Goal: Information Seeking & Learning: Find specific fact

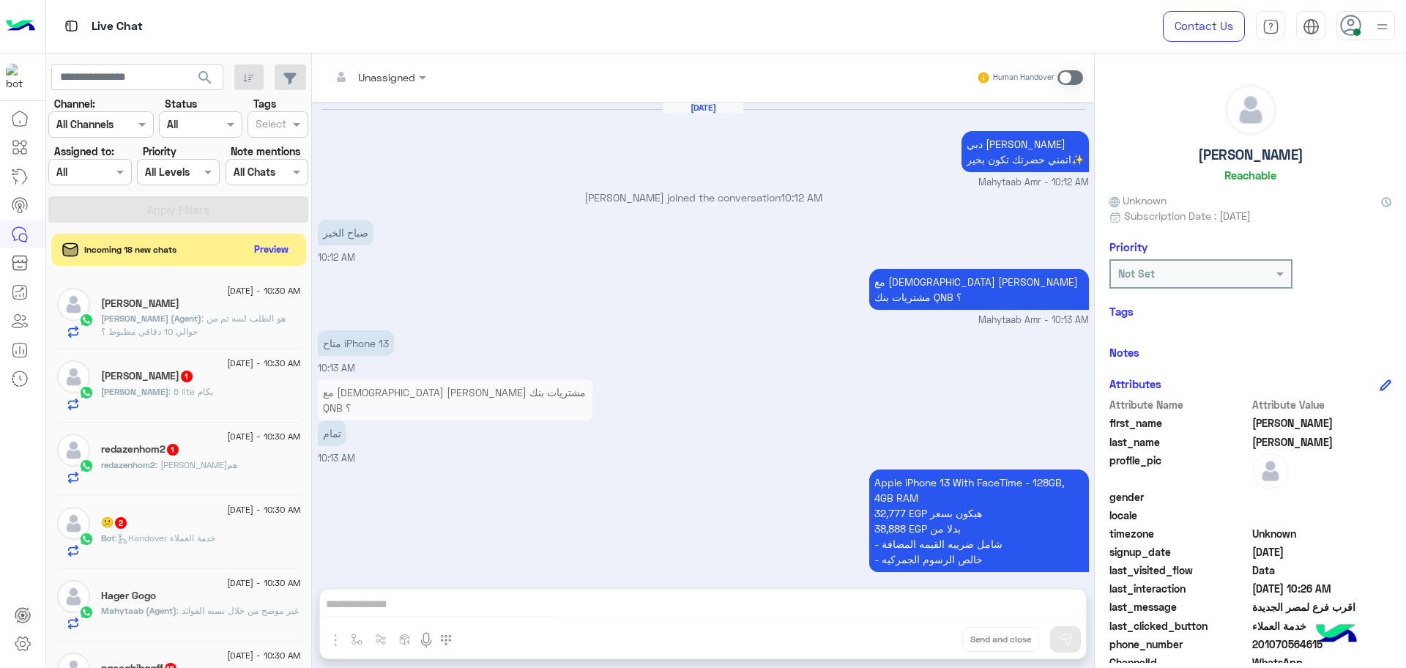
scroll to position [980, 0]
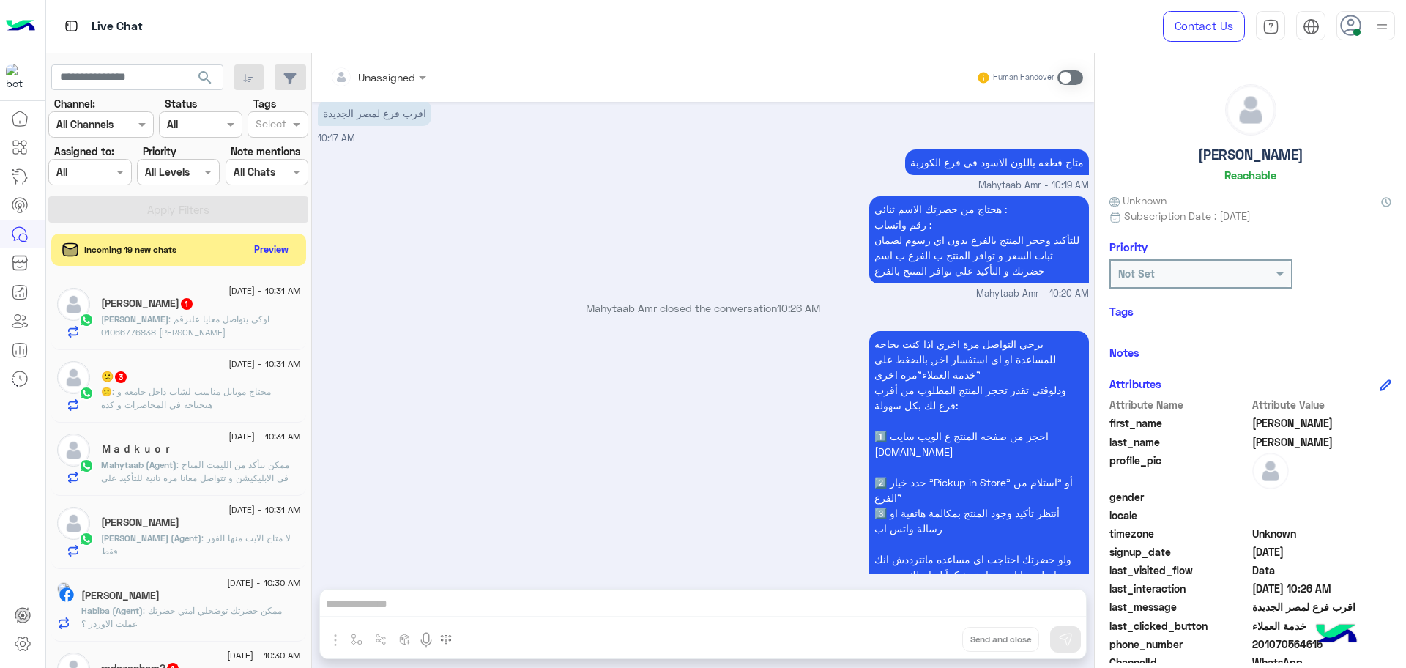
click at [92, 170] on div at bounding box center [89, 171] width 81 height 17
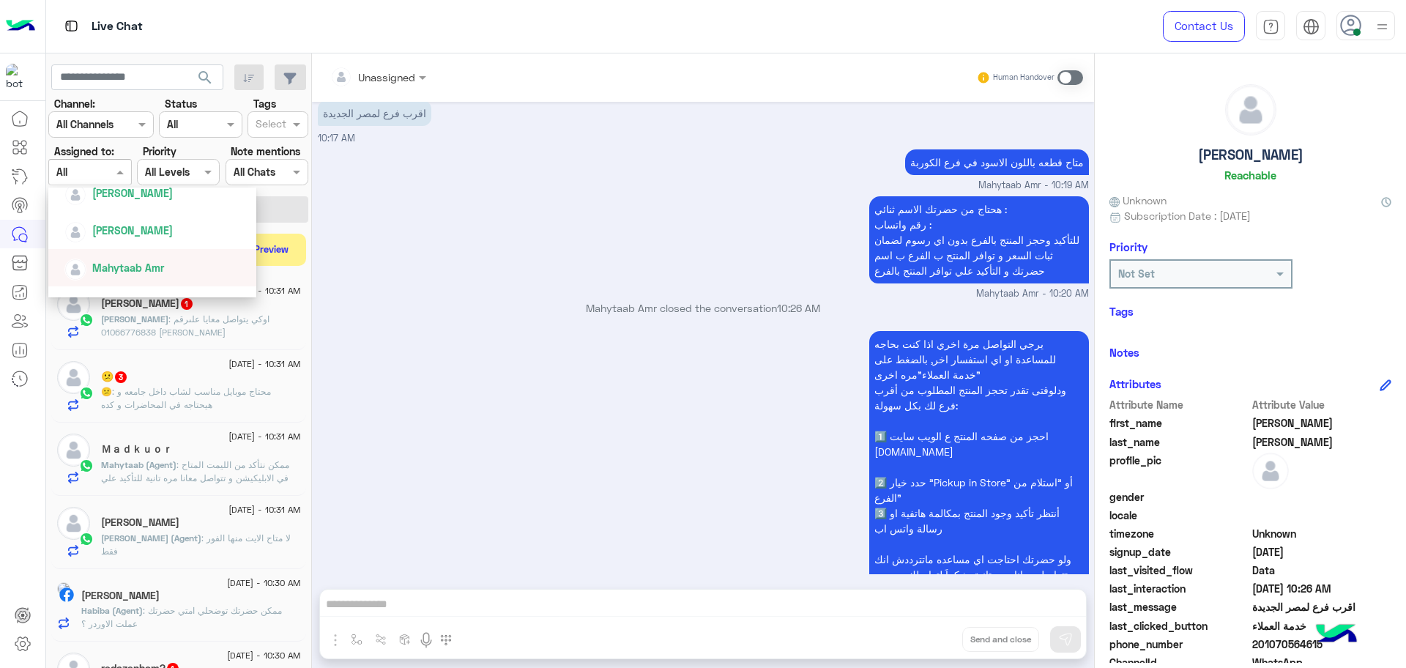
scroll to position [275, 0]
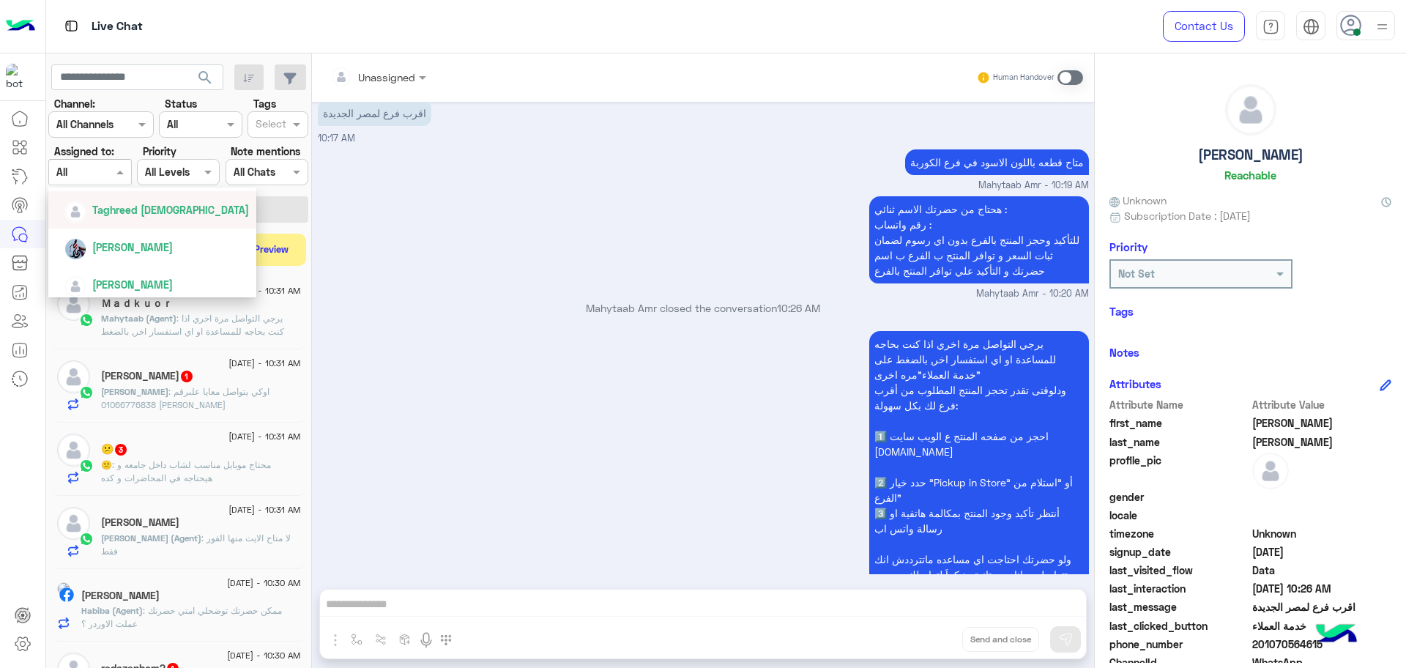
click at [165, 215] on span "[PERSON_NAME][DEMOGRAPHIC_DATA]" at bounding box center [170, 210] width 157 height 12
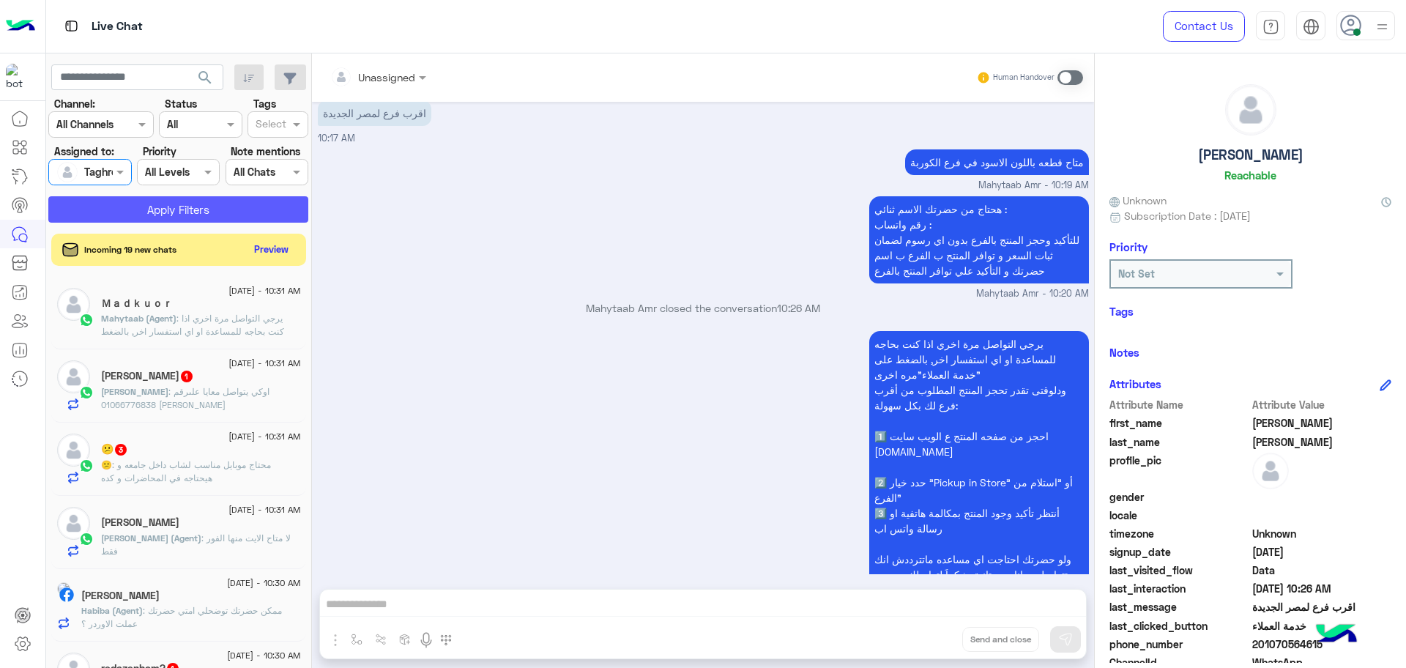
click at [162, 212] on button "Apply Filters" at bounding box center [178, 209] width 260 height 26
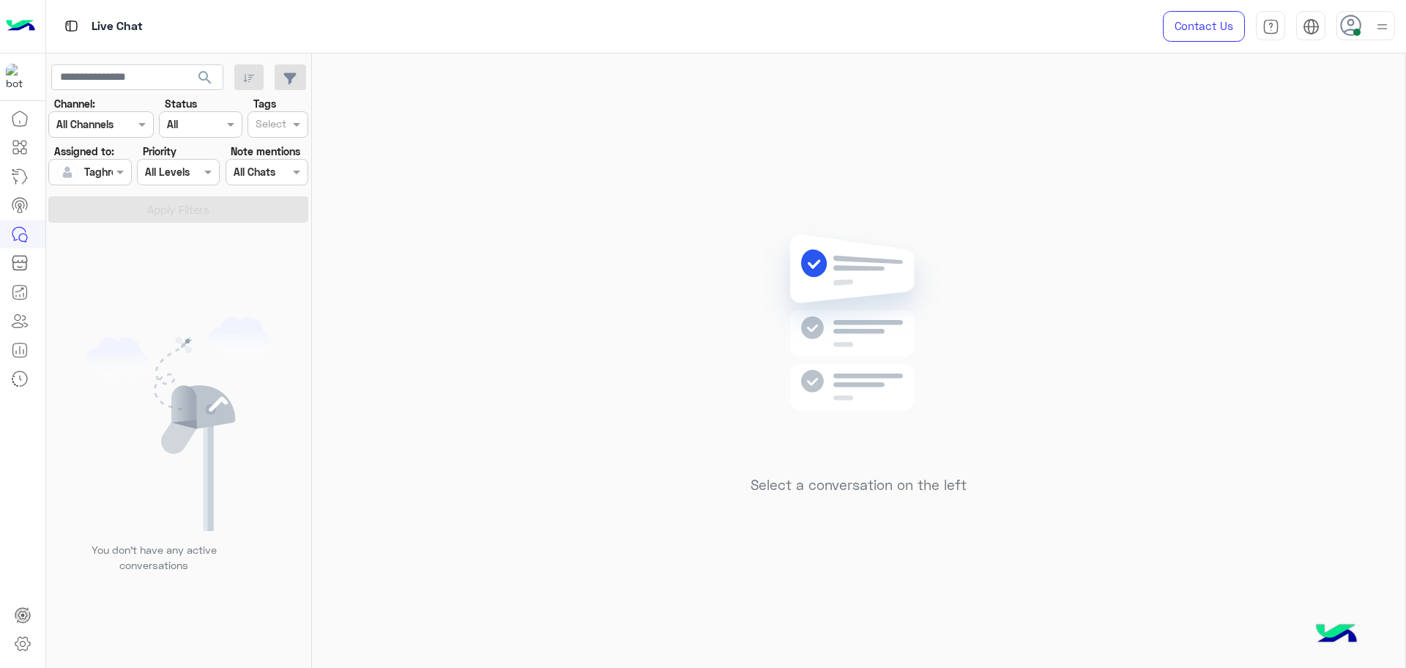
click at [103, 166] on div at bounding box center [89, 171] width 81 height 17
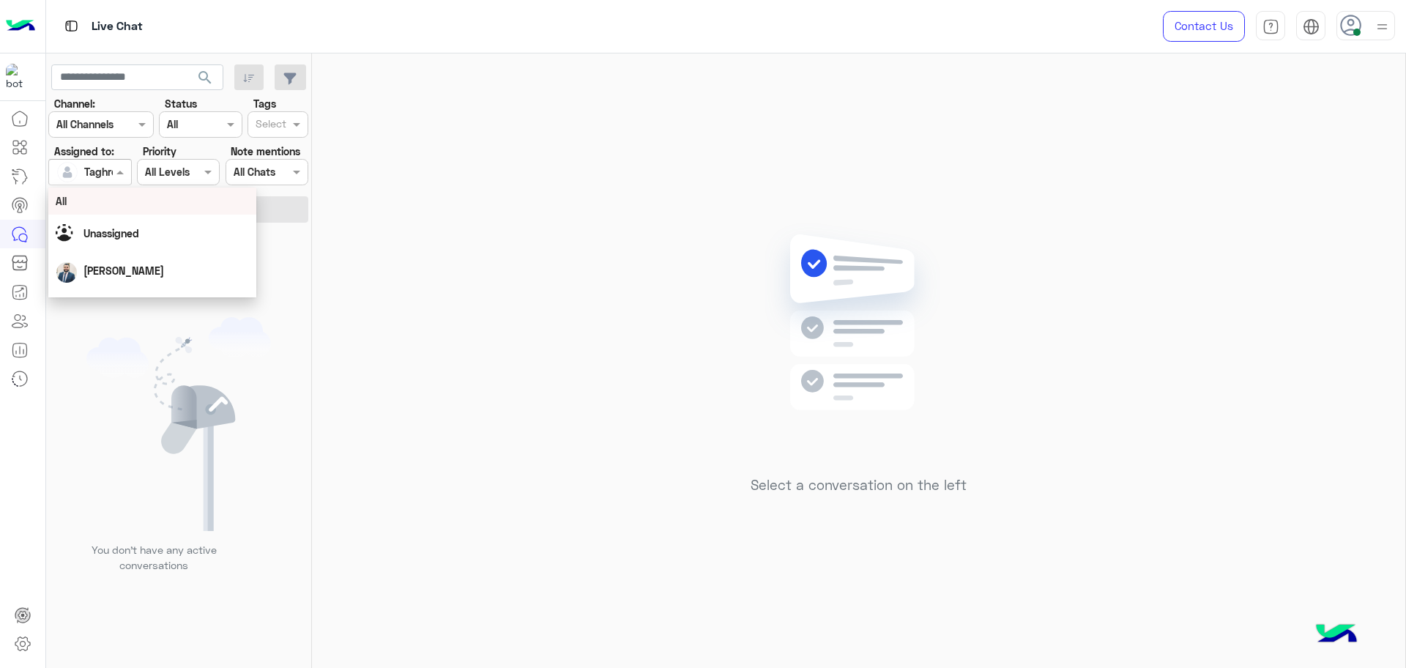
click at [104, 194] on div "All" at bounding box center [152, 200] width 193 height 15
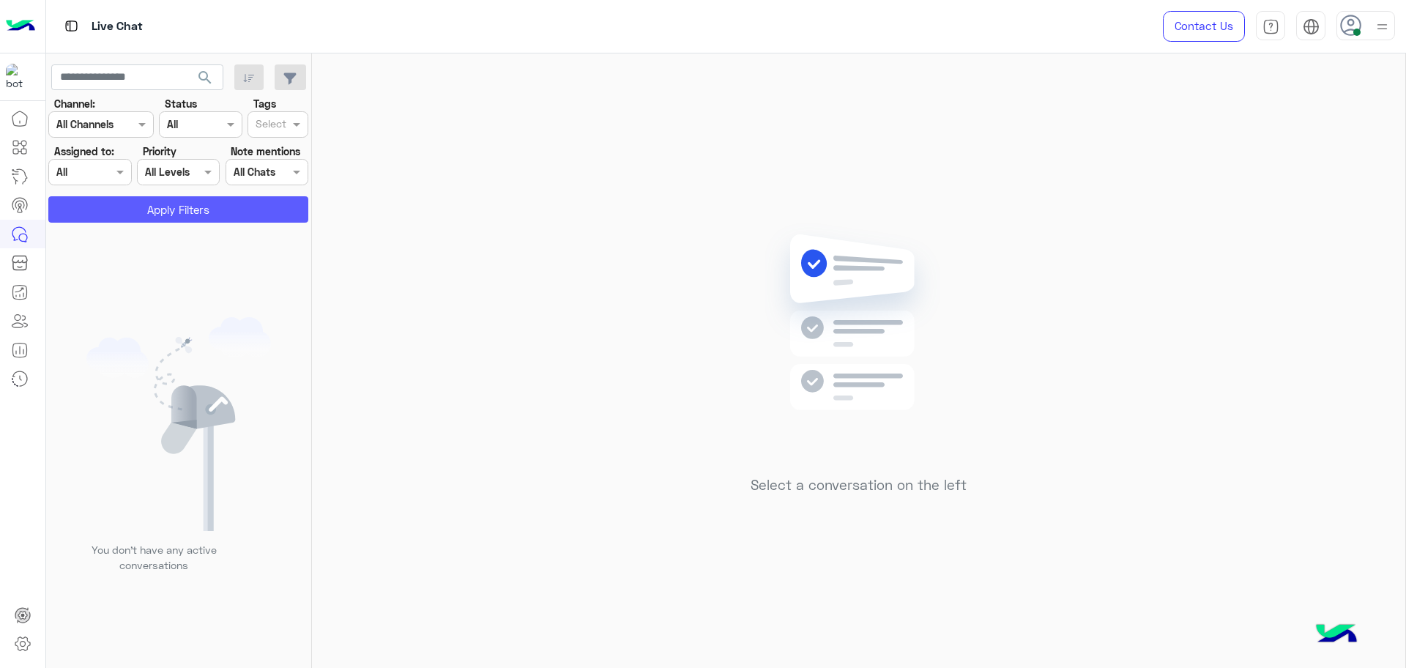
click at [118, 212] on button "Apply Filters" at bounding box center [178, 209] width 260 height 26
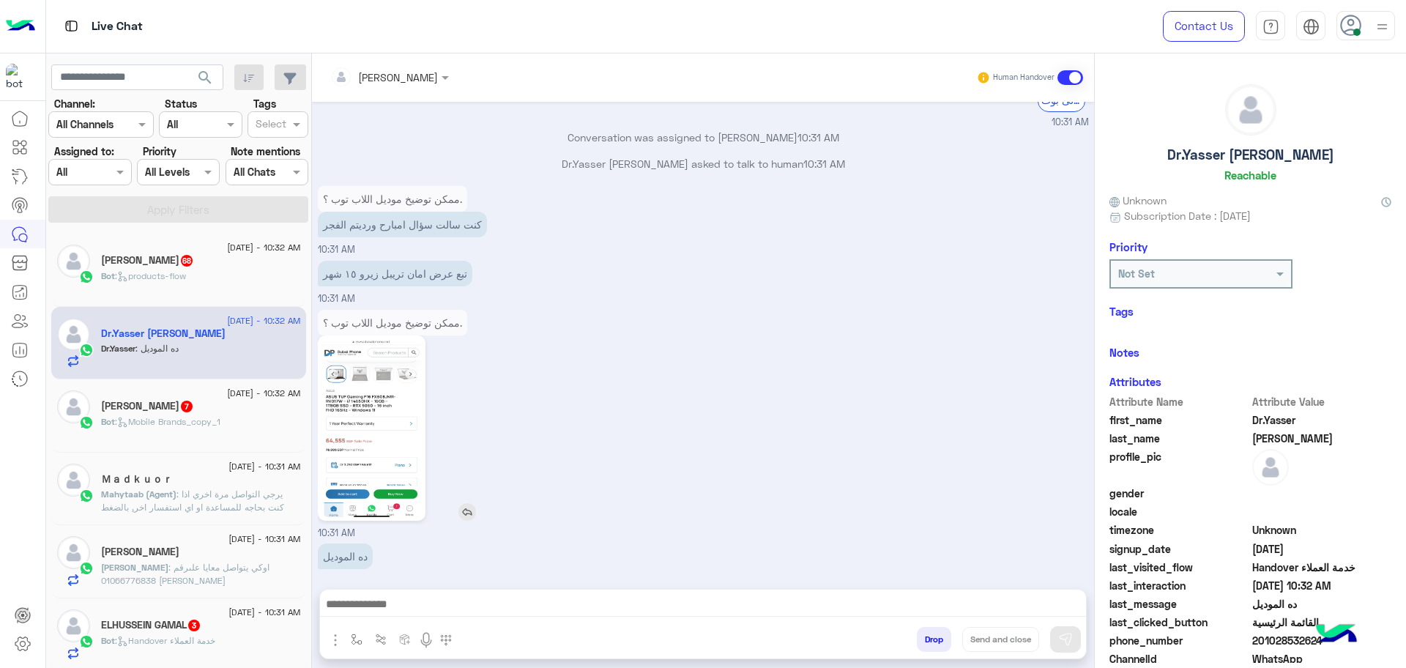
scroll to position [1453, 0]
click at [204, 581] on p "Ahmed : اوكي يتواصل معايا علىرقم 01066776838 فيصل" at bounding box center [201, 574] width 200 height 26
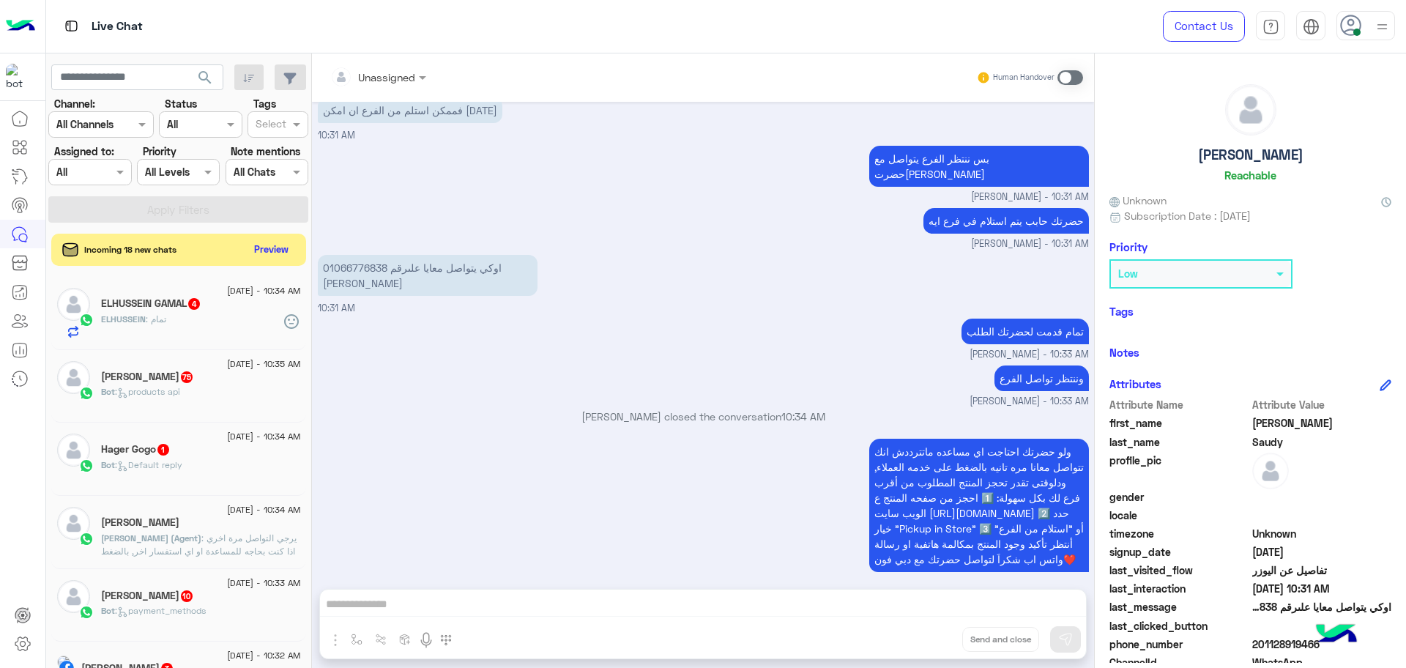
scroll to position [1773, 0]
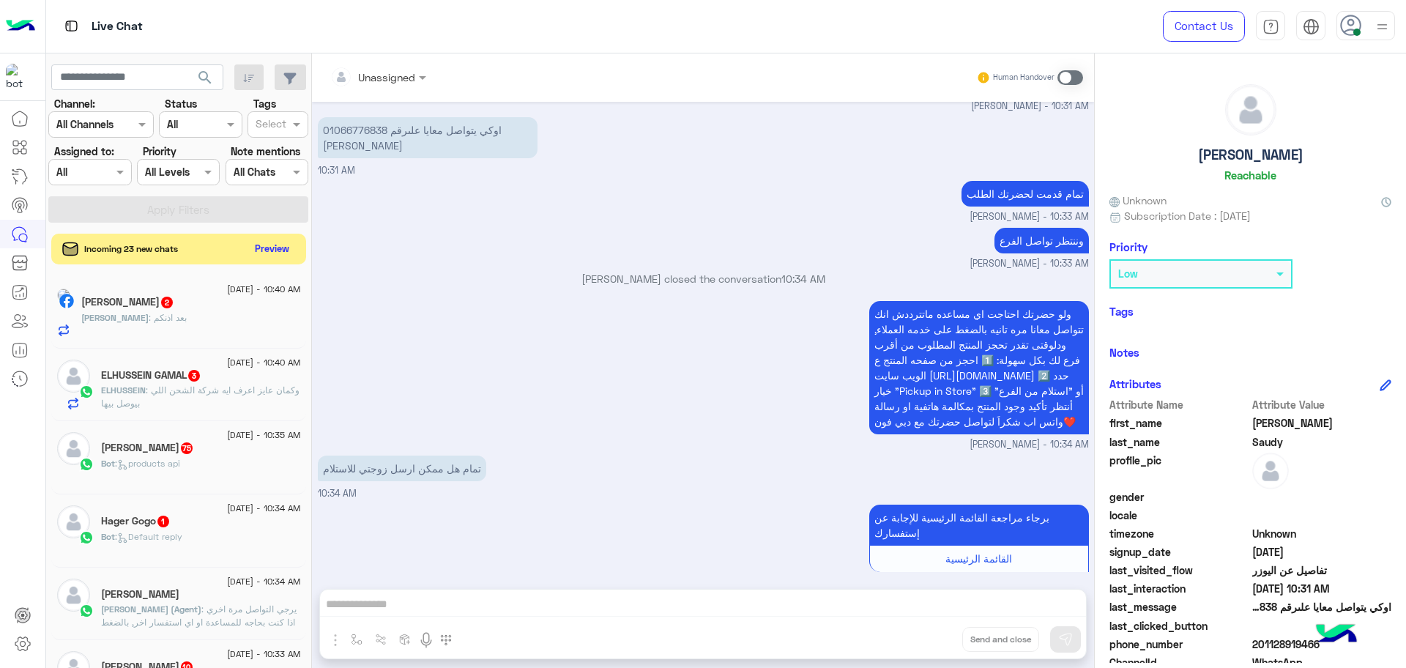
click at [267, 242] on button "Preview" at bounding box center [272, 249] width 45 height 20
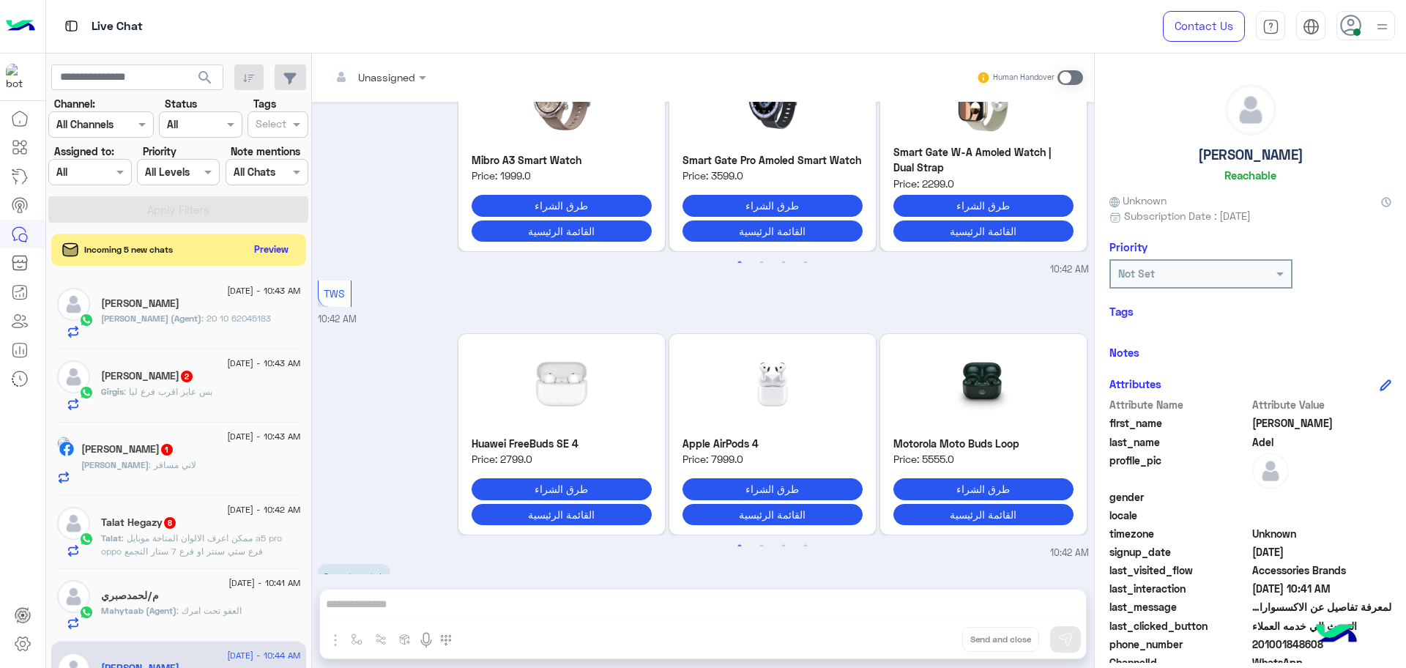
scroll to position [3997, 0]
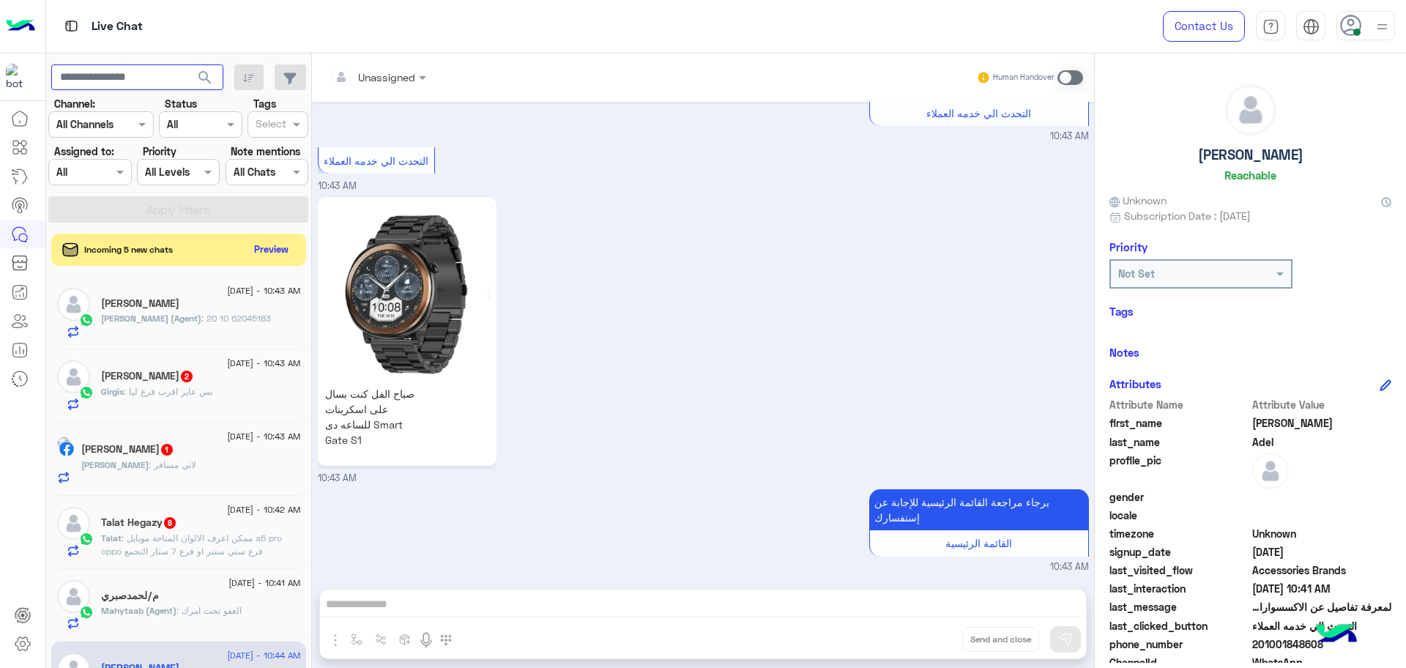
click at [115, 69] on input "text" at bounding box center [137, 77] width 172 height 26
paste input "**********"
click at [187, 64] on button "search" at bounding box center [205, 79] width 36 height 31
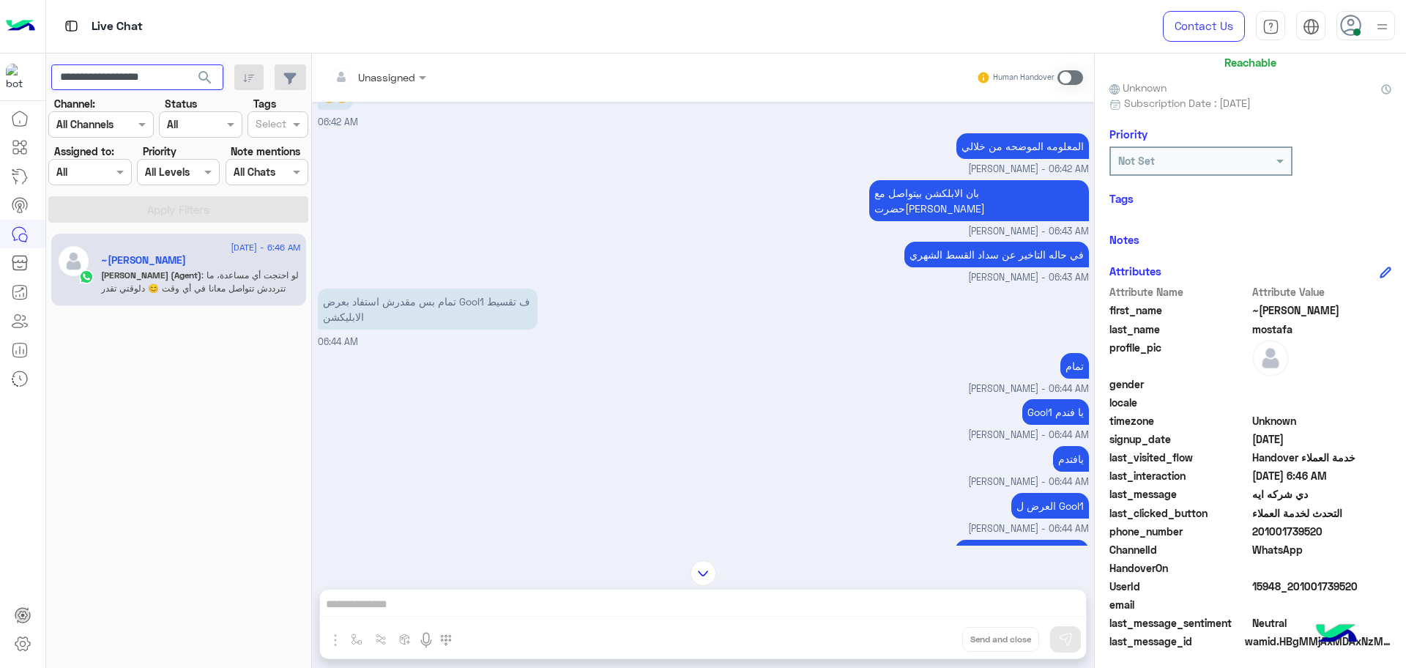
scroll to position [117, 0]
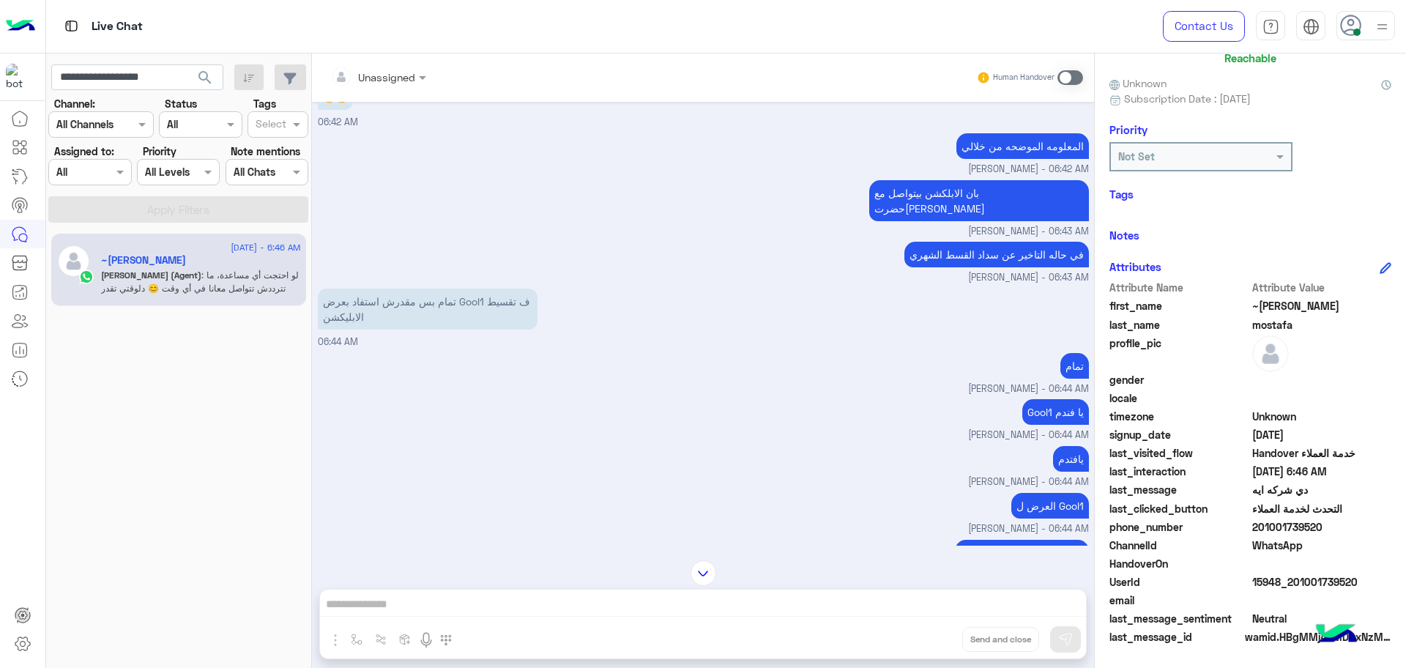
click at [1298, 575] on span "15948_201001739520" at bounding box center [1322, 581] width 140 height 15
copy span "15948_201001739520"
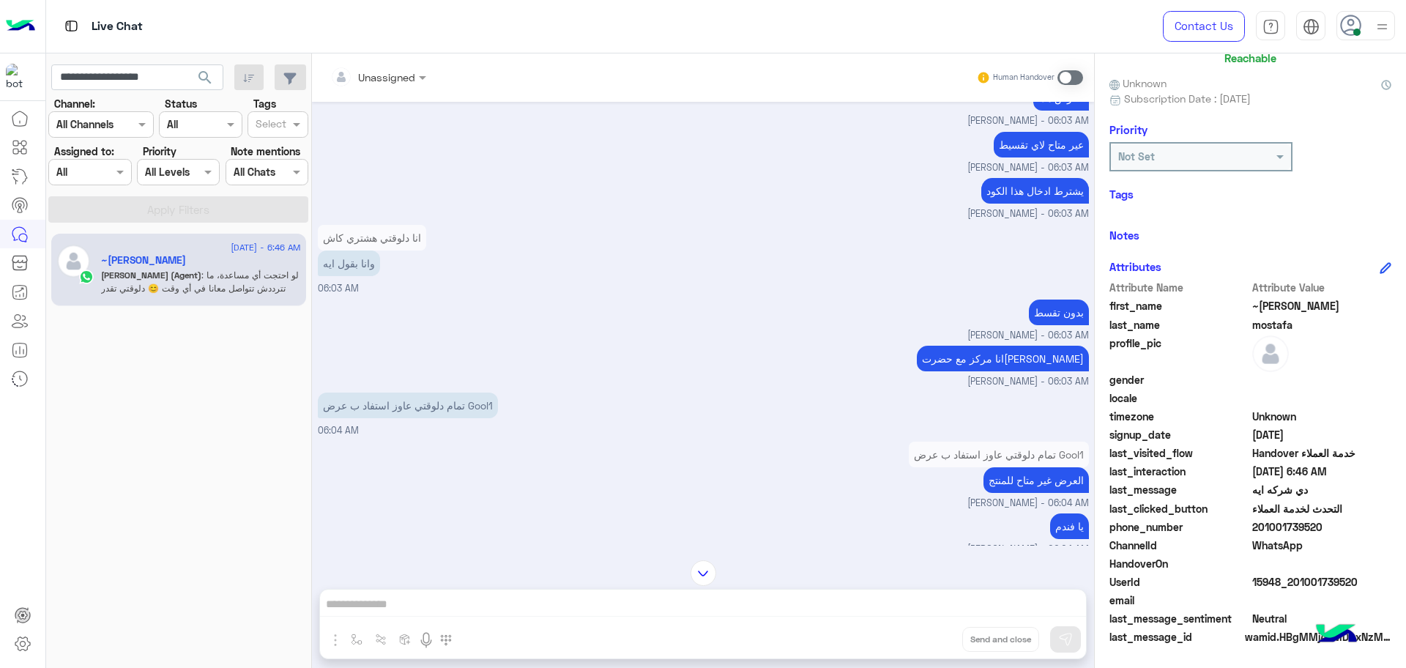
scroll to position [4765, 0]
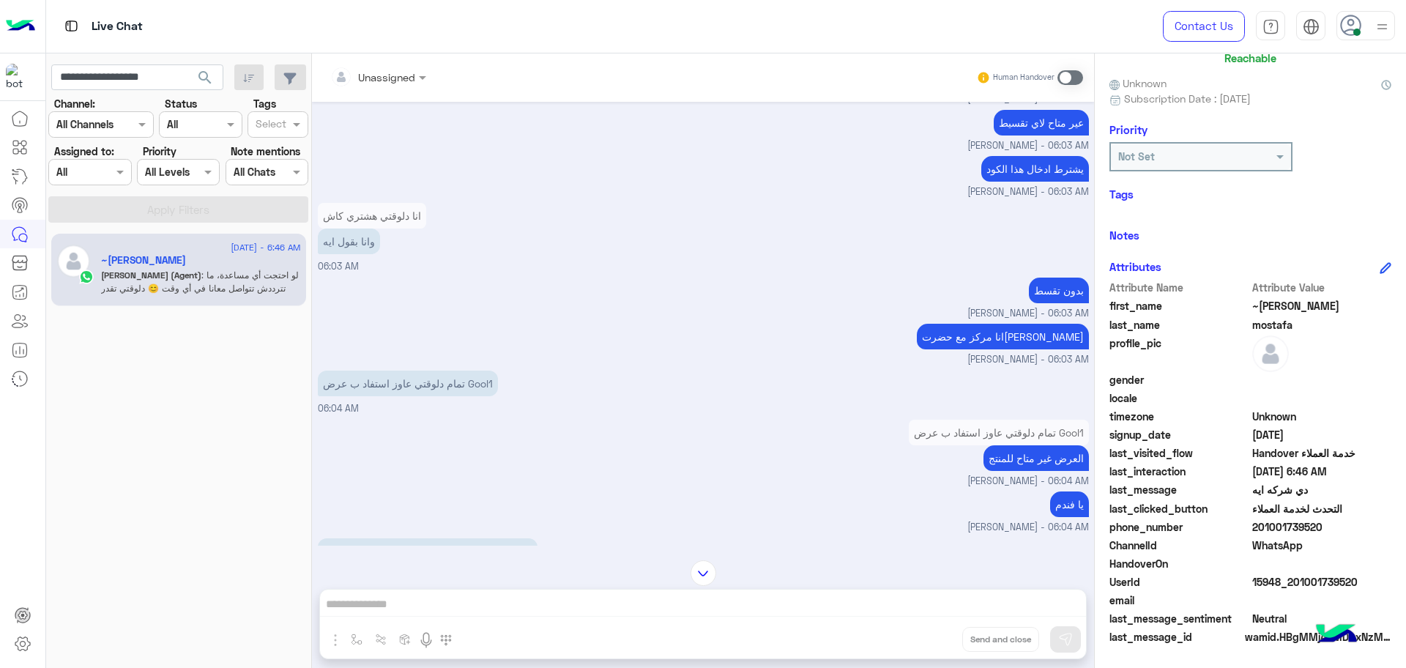
copy span "15948_201001739520"
click at [1305, 581] on span "15948_201001739520" at bounding box center [1322, 581] width 140 height 15
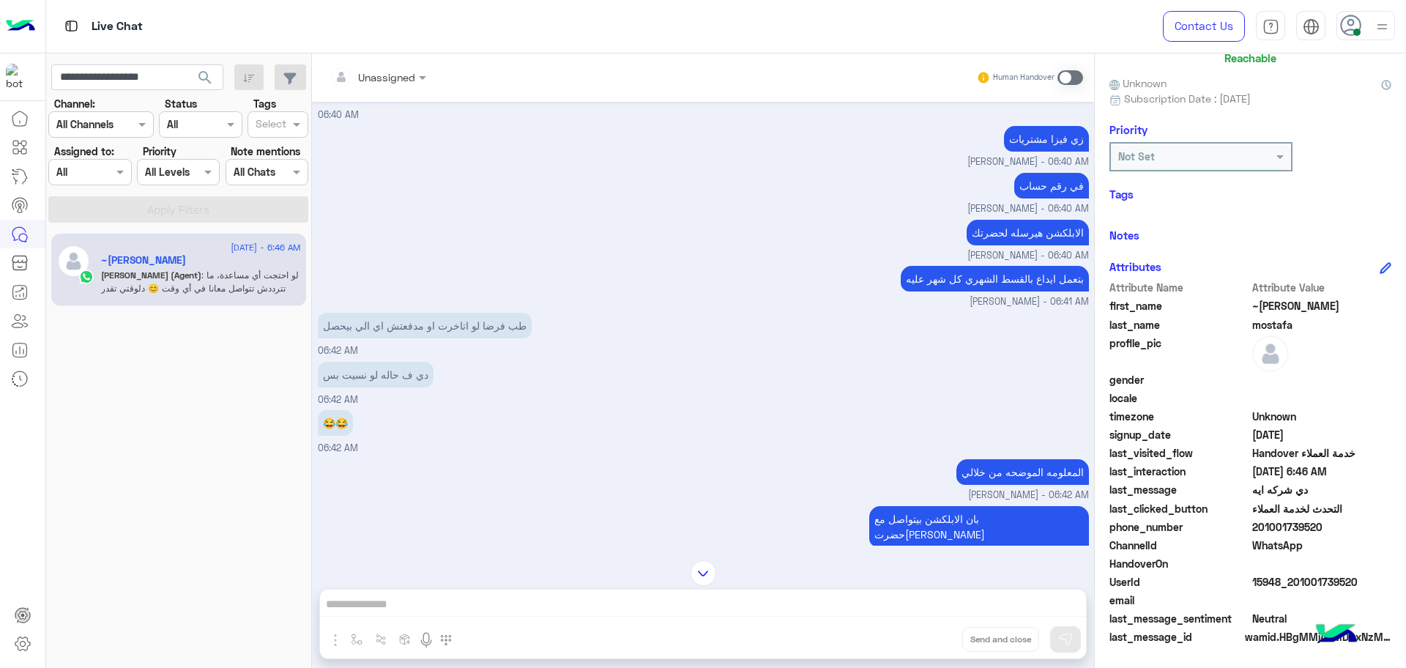
scroll to position [12281, 0]
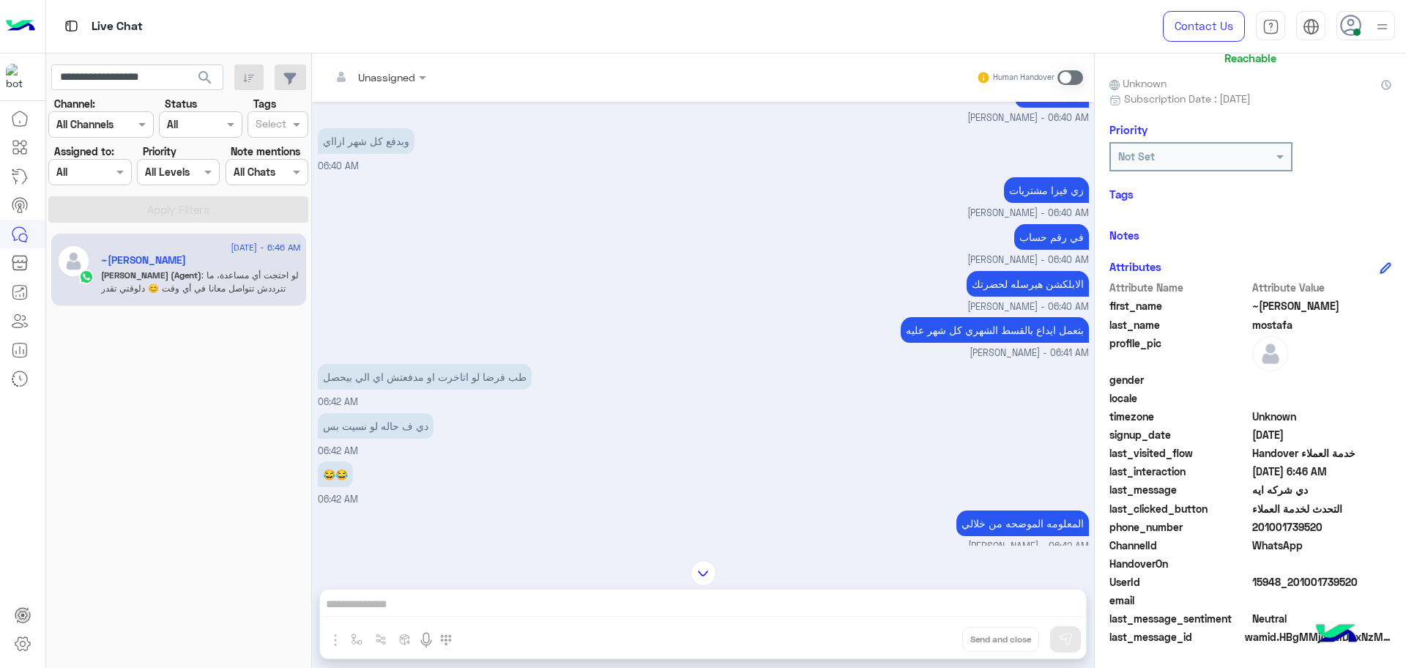
click at [1267, 524] on span "201001739520" at bounding box center [1322, 526] width 140 height 15
copy span "201001739520"
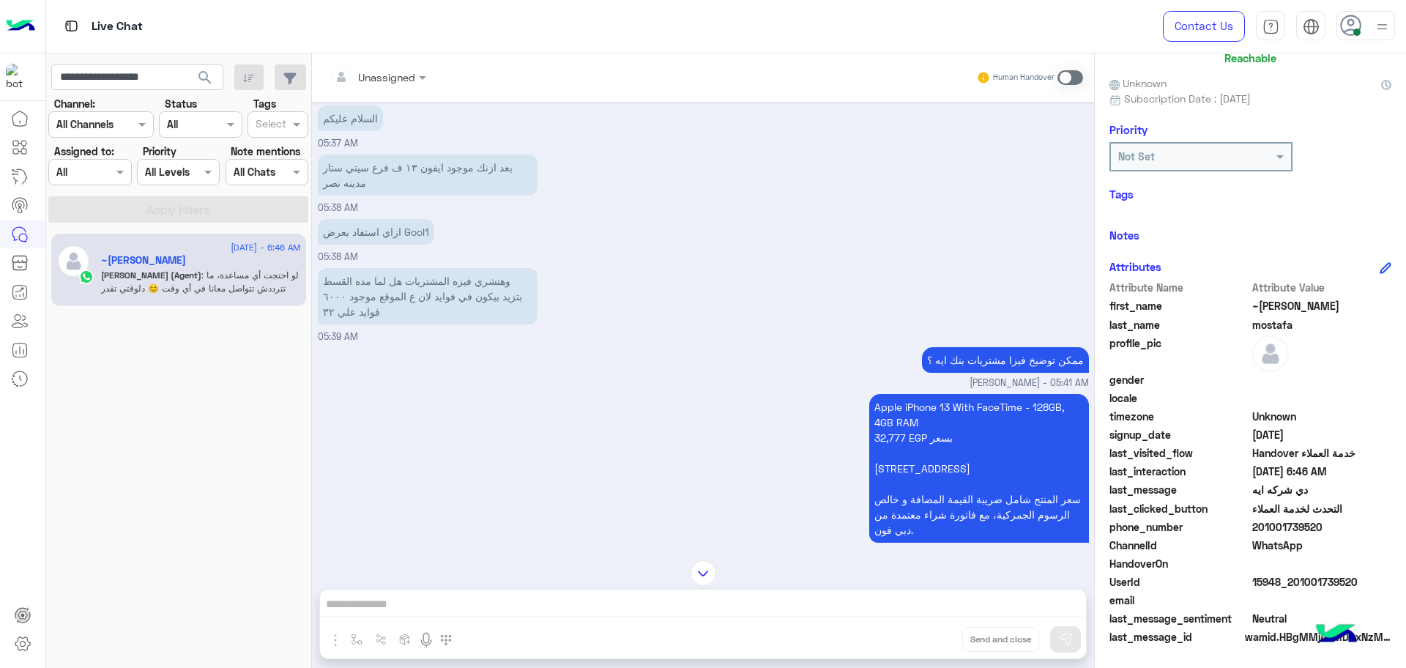
scroll to position [1664, 0]
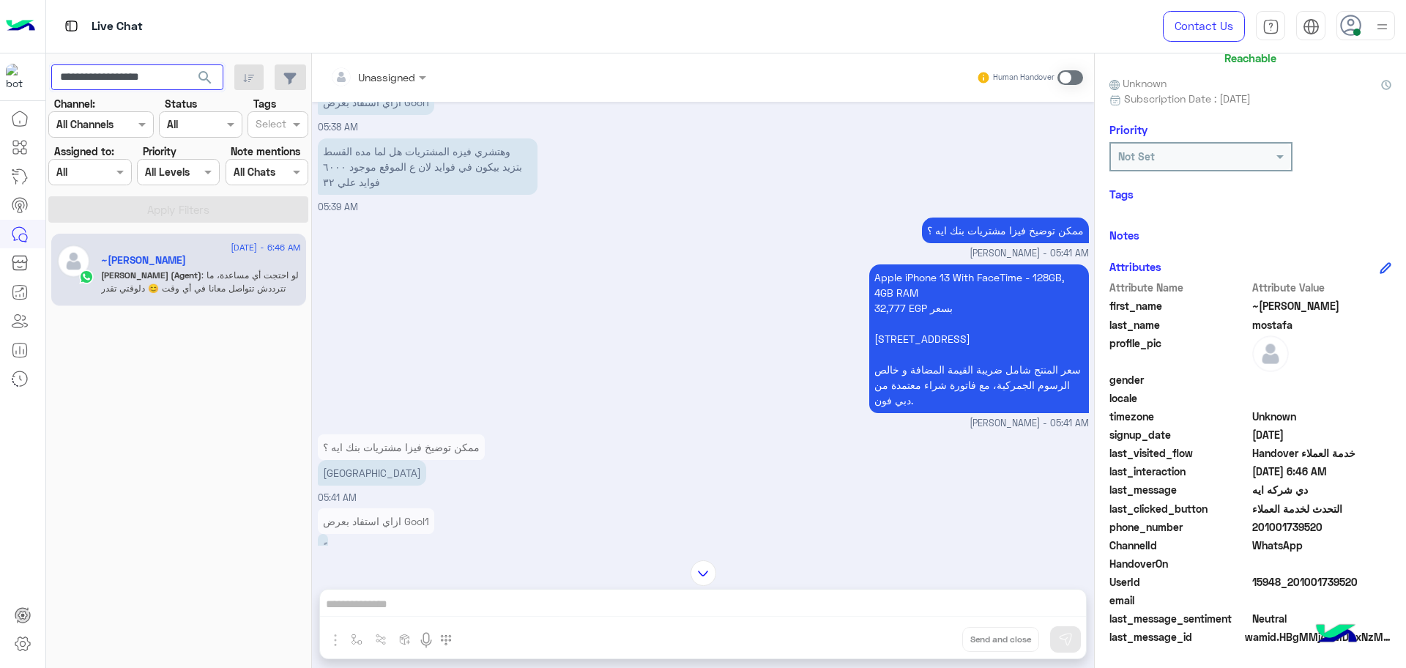
click at [119, 79] on input "**********" at bounding box center [137, 77] width 172 height 26
paste input "text"
click at [187, 64] on button "search" at bounding box center [205, 79] width 36 height 31
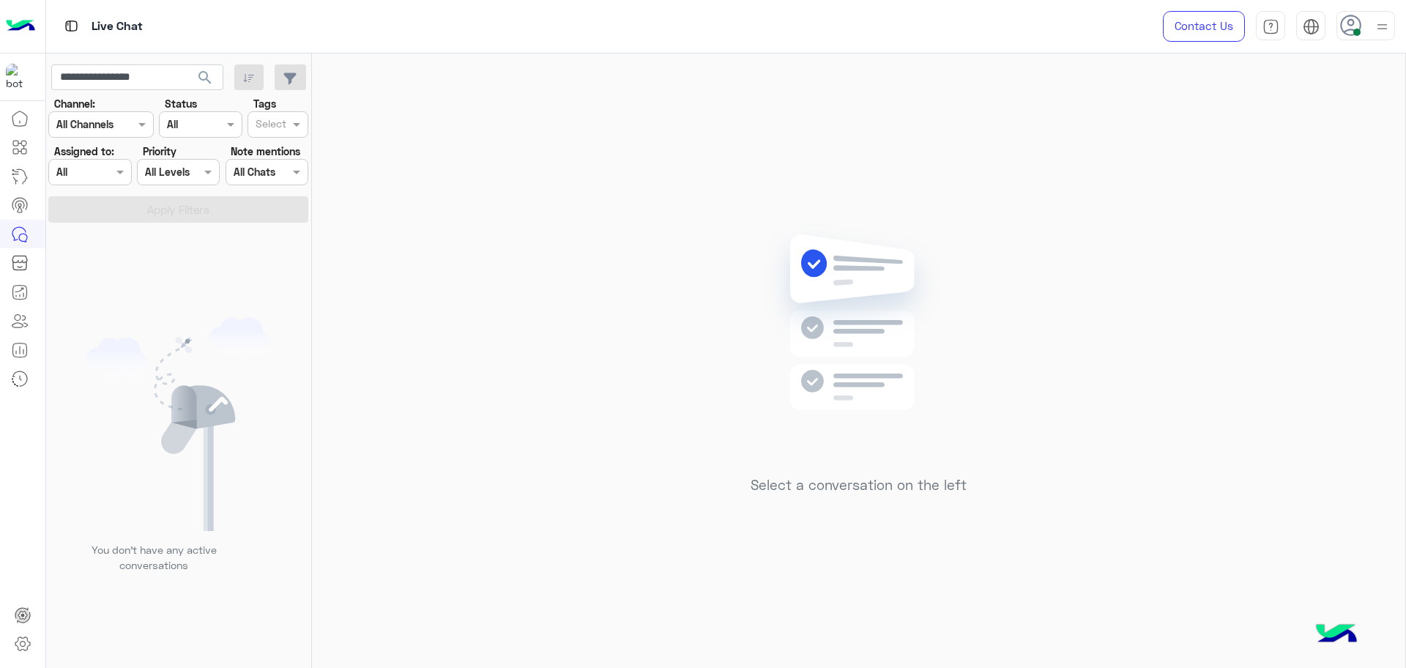
click at [147, 56] on app-inbox-users-filters "**********" at bounding box center [179, 140] width 266 height 175
click at [159, 74] on input "**********" at bounding box center [137, 77] width 172 height 26
click at [187, 64] on button "search" at bounding box center [205, 79] width 36 height 31
click at [108, 87] on input "**********" at bounding box center [137, 77] width 172 height 26
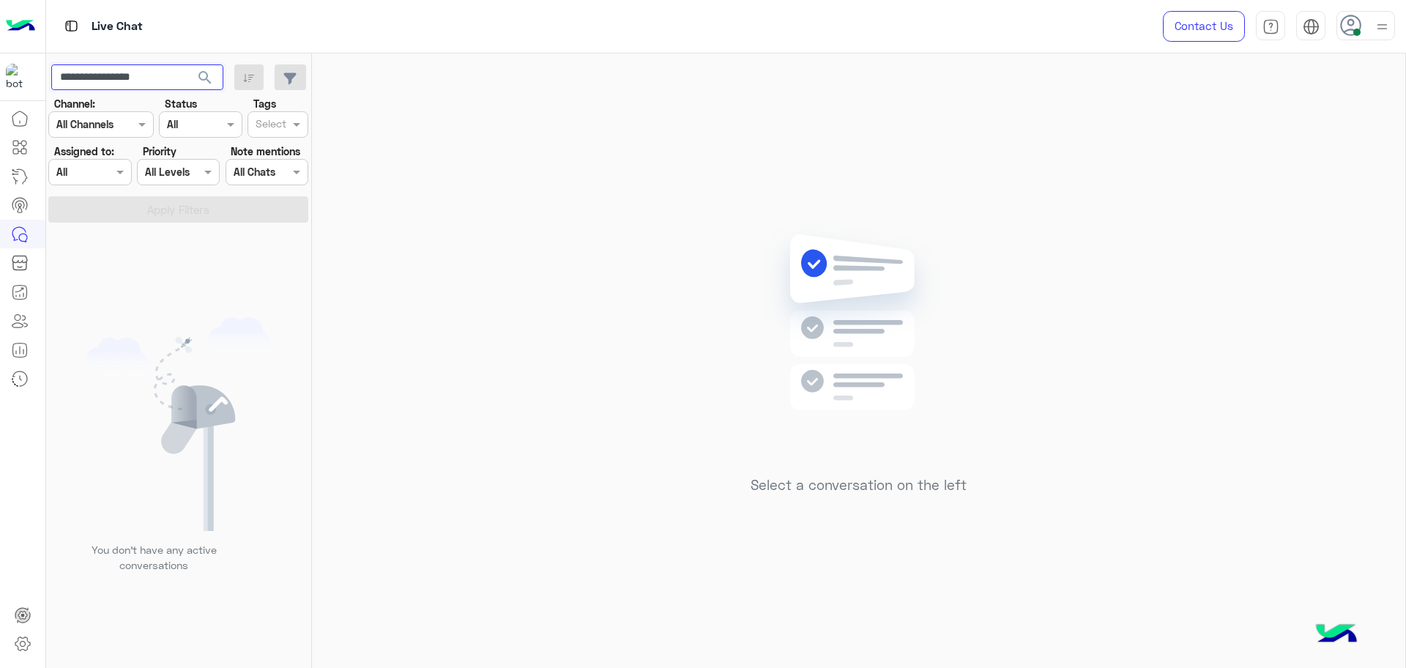
paste input "**"
click at [187, 64] on button "search" at bounding box center [205, 79] width 36 height 31
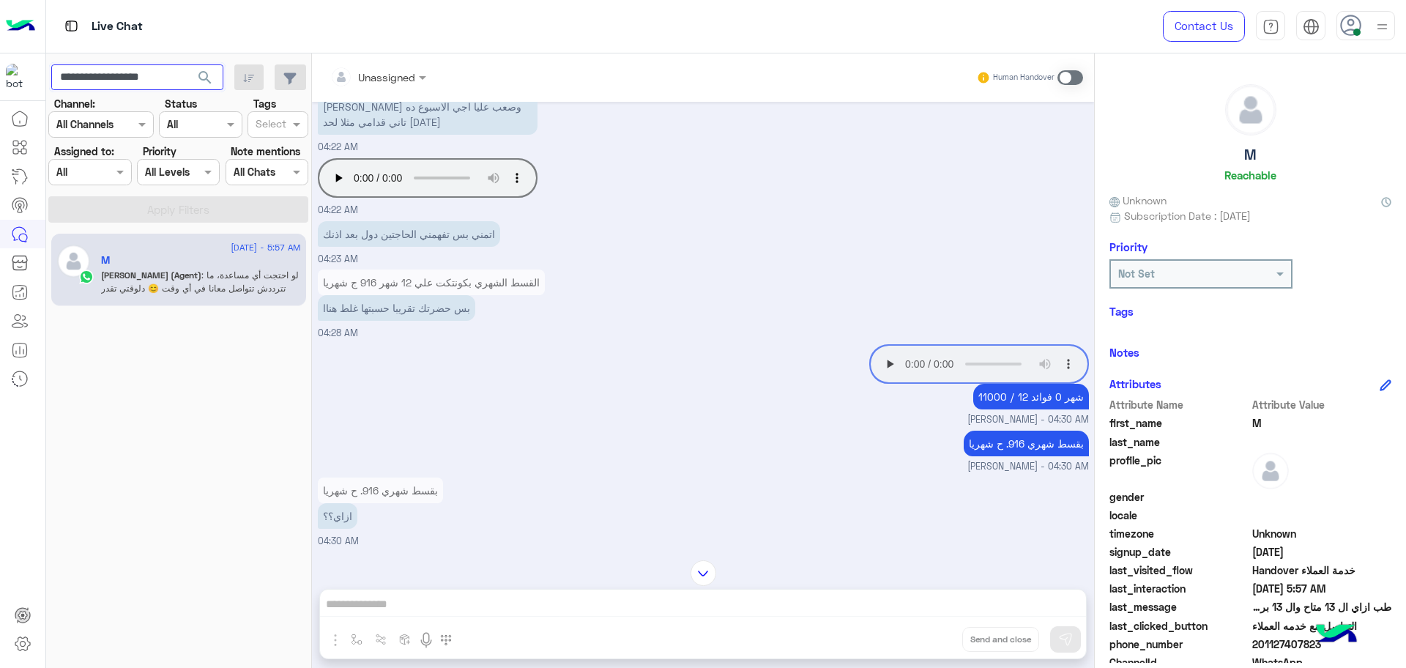
scroll to position [8449, 0]
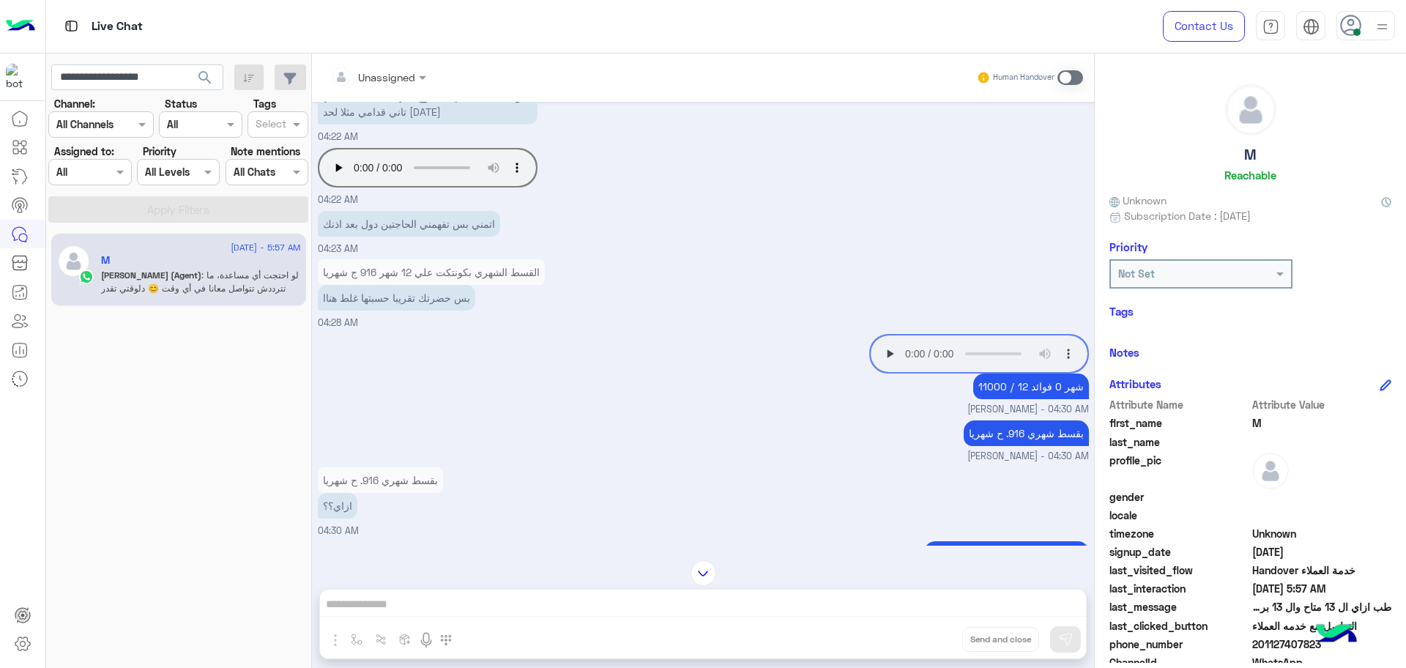
click at [487, 417] on small "Mohamed Yosseff - 04:30 AM" at bounding box center [703, 410] width 771 height 14
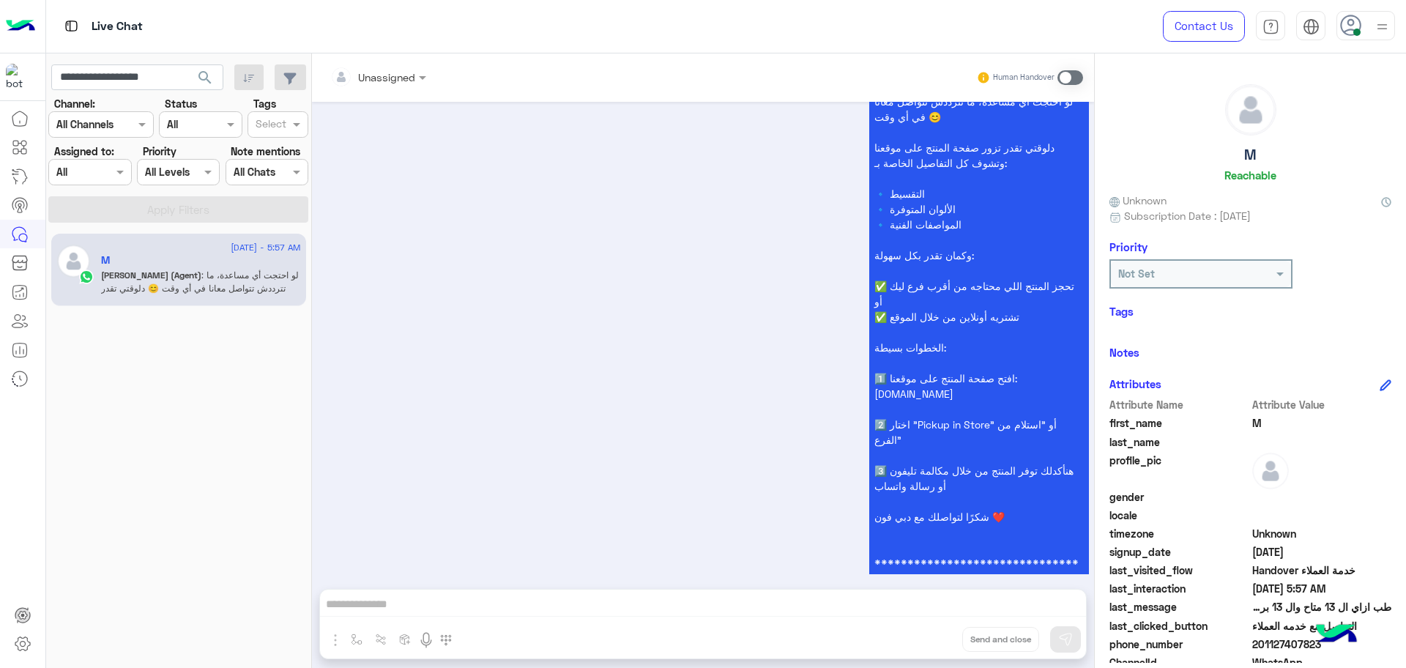
scroll to position [117, 0]
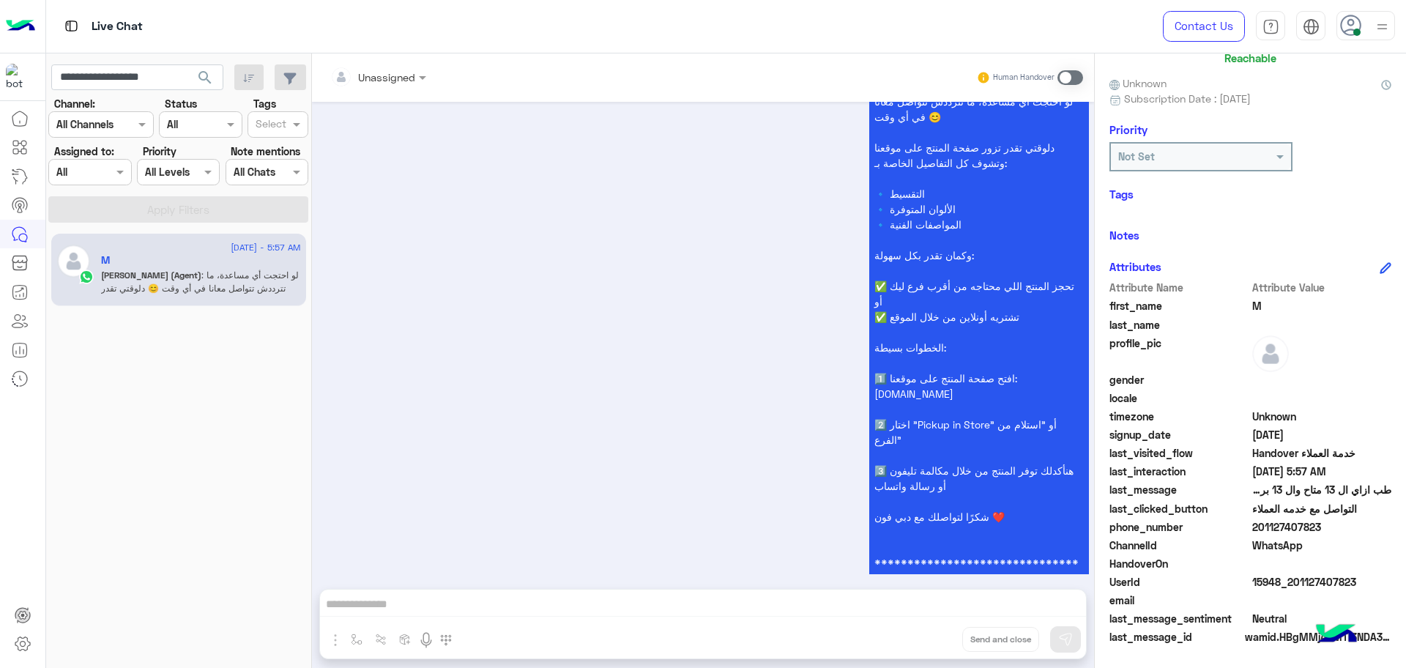
click at [1269, 589] on span "15948_201127407823" at bounding box center [1322, 581] width 140 height 15
click at [1264, 581] on span "15948_201127407823" at bounding box center [1322, 581] width 140 height 15
copy span "15948_201127407823"
click at [110, 74] on div "dubaiphone" at bounding box center [82, 76] width 74 height 23
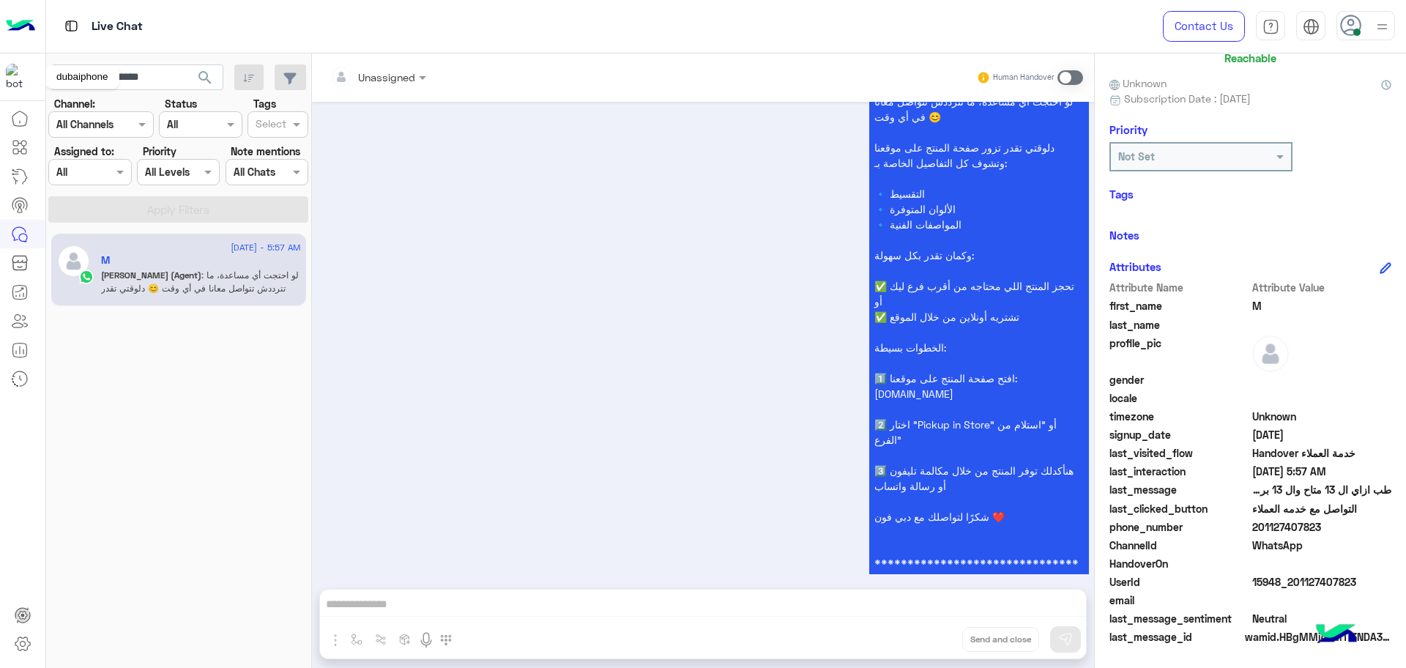
click at [110, 74] on div "dubaiphone" at bounding box center [82, 76] width 74 height 23
click at [165, 78] on input "**********" at bounding box center [137, 77] width 172 height 26
paste input "text"
click at [187, 64] on button "search" at bounding box center [205, 79] width 36 height 31
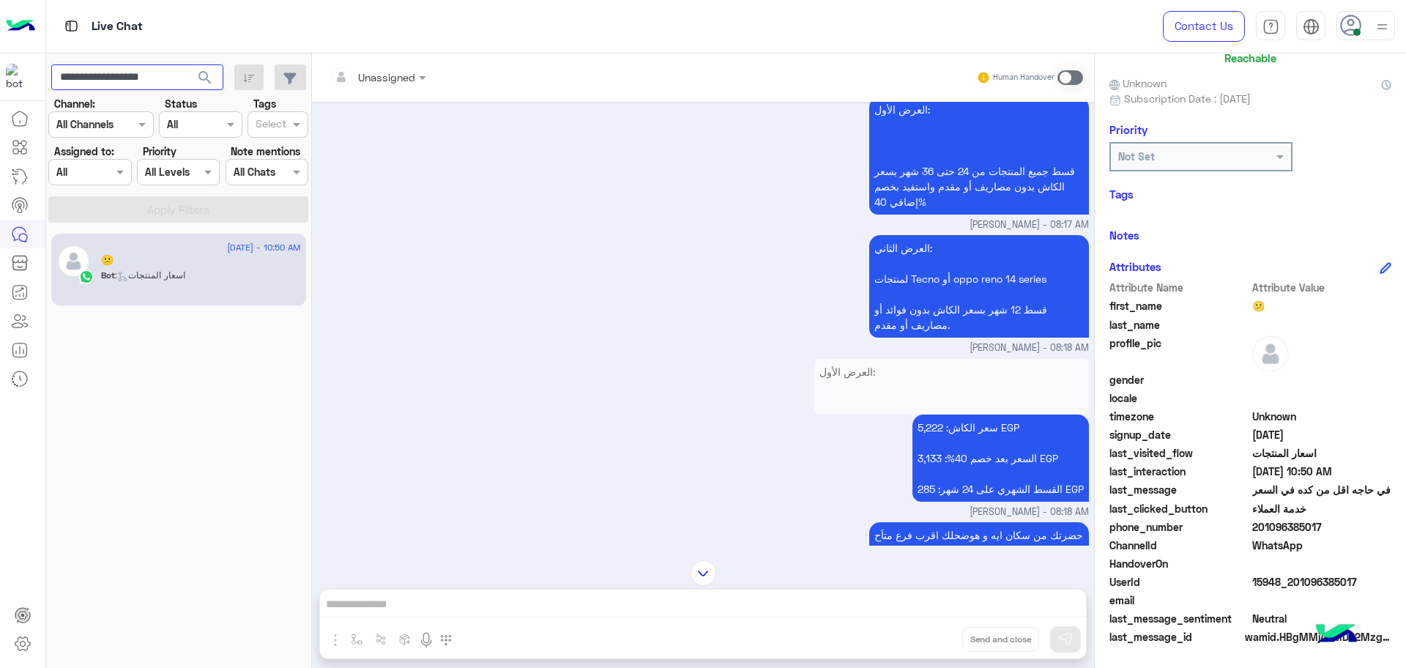
scroll to position [2109, 0]
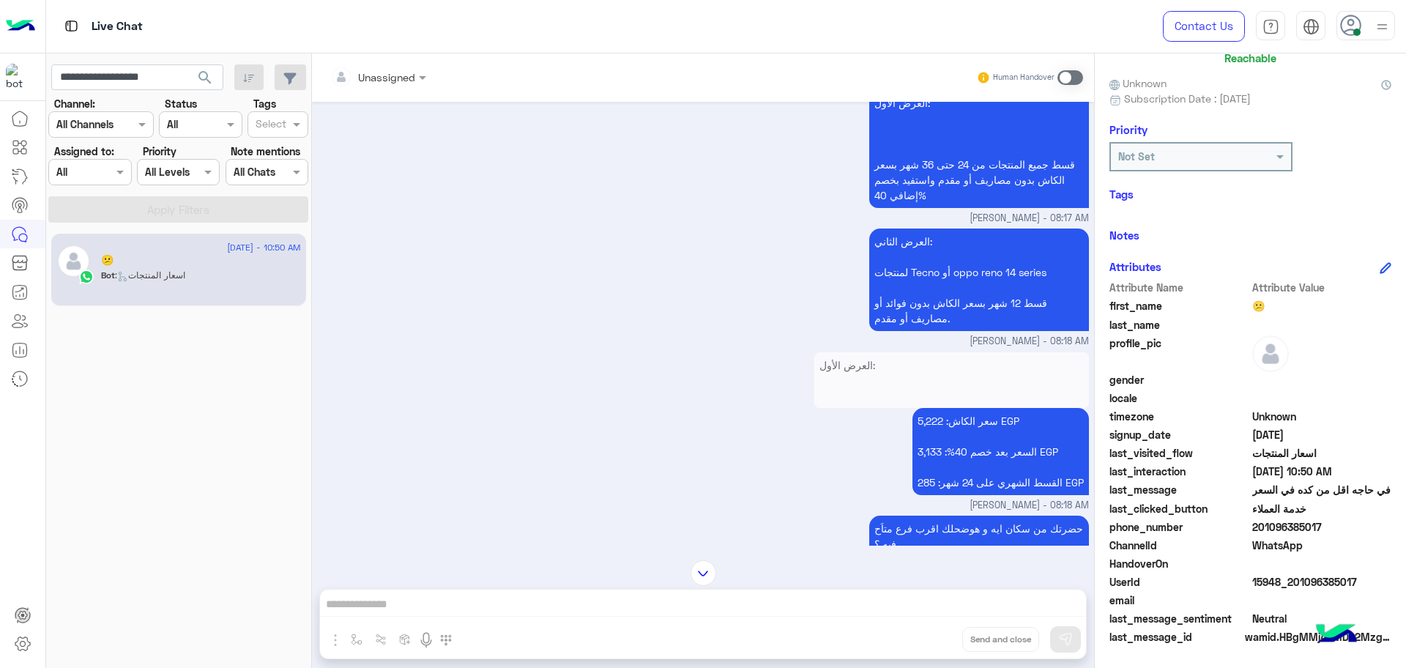
click at [1278, 583] on span "15948_201096385017" at bounding box center [1322, 581] width 140 height 15
copy span "15948_201096385017"
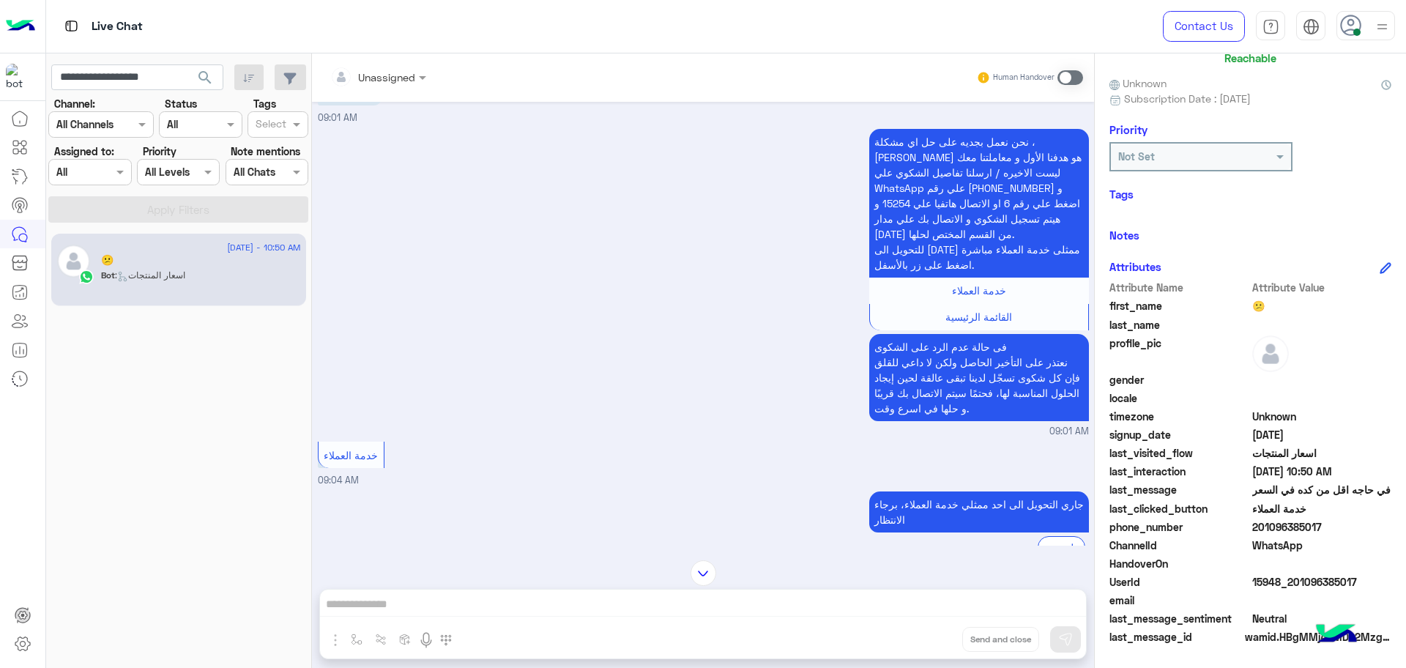
scroll to position [6730, 0]
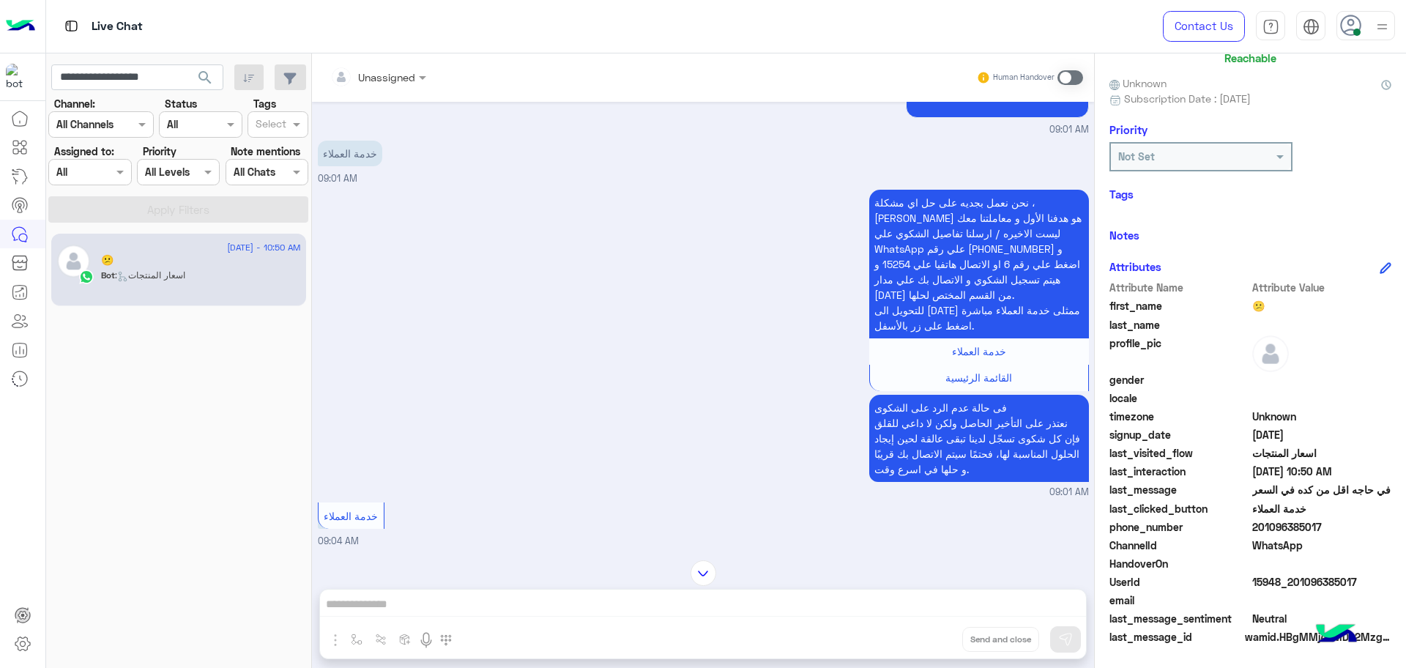
copy span "15948_201096385017"
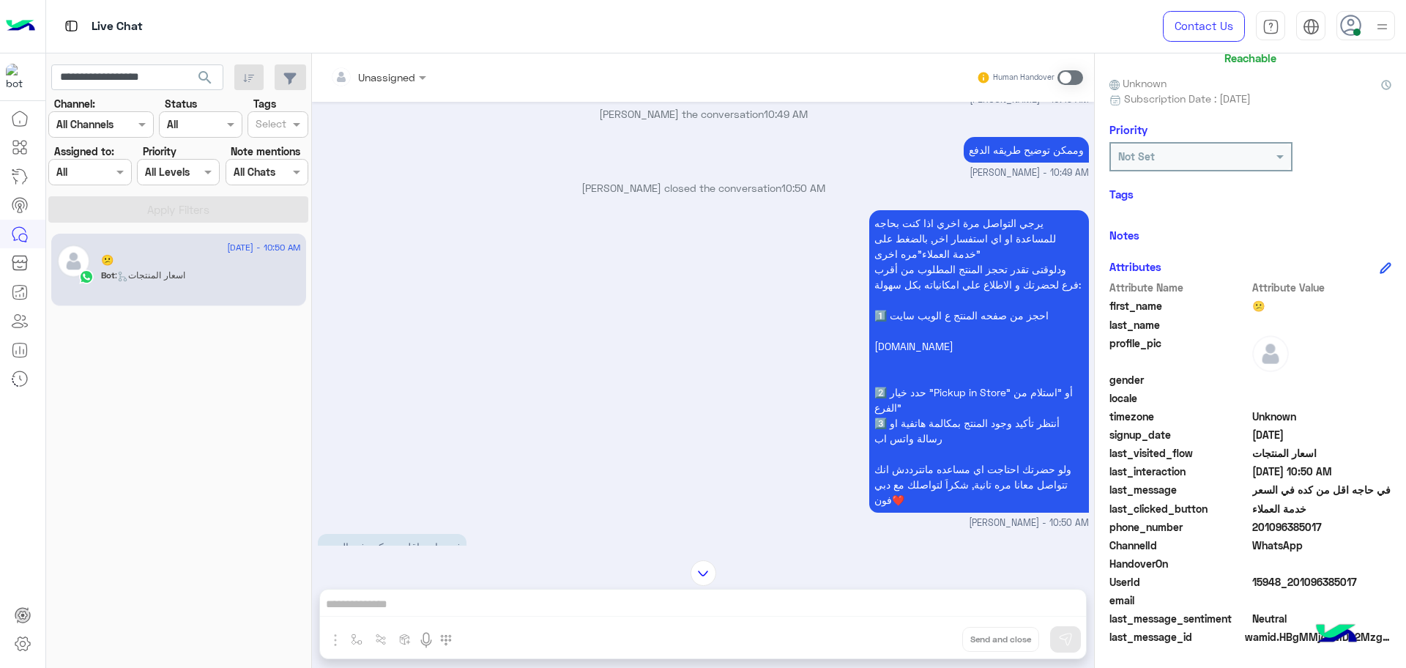
scroll to position [8744, 0]
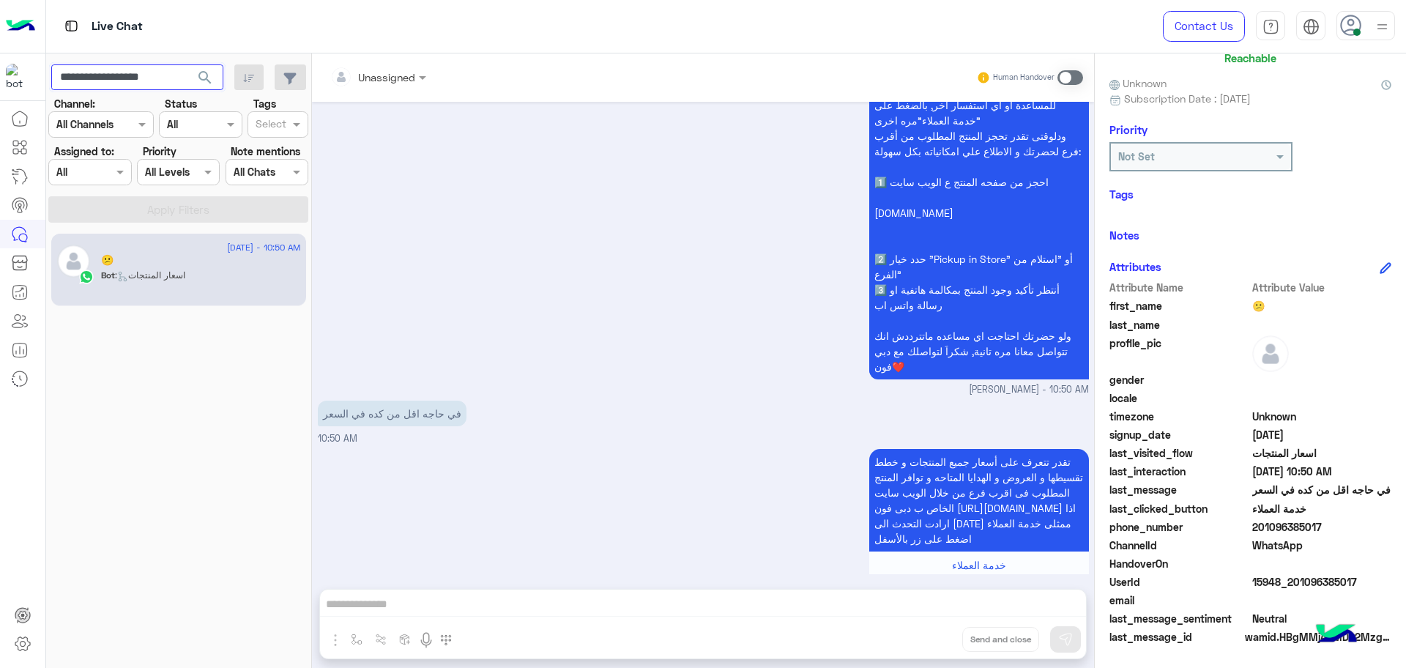
click at [139, 79] on input "**********" at bounding box center [137, 77] width 172 height 26
paste input "text"
click at [187, 64] on button "search" at bounding box center [205, 79] width 36 height 31
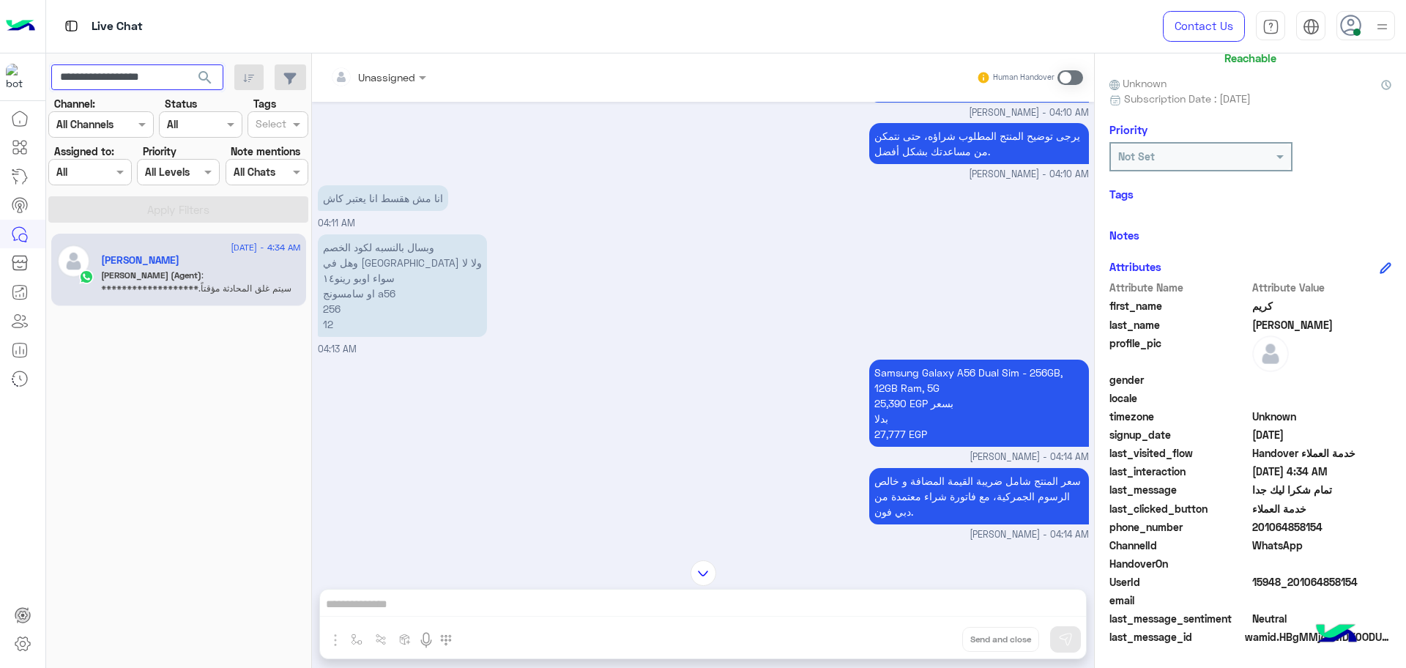
scroll to position [3141, 0]
click at [1294, 584] on span "15948_201064858154" at bounding box center [1322, 581] width 140 height 15
copy span "15948_201064858154"
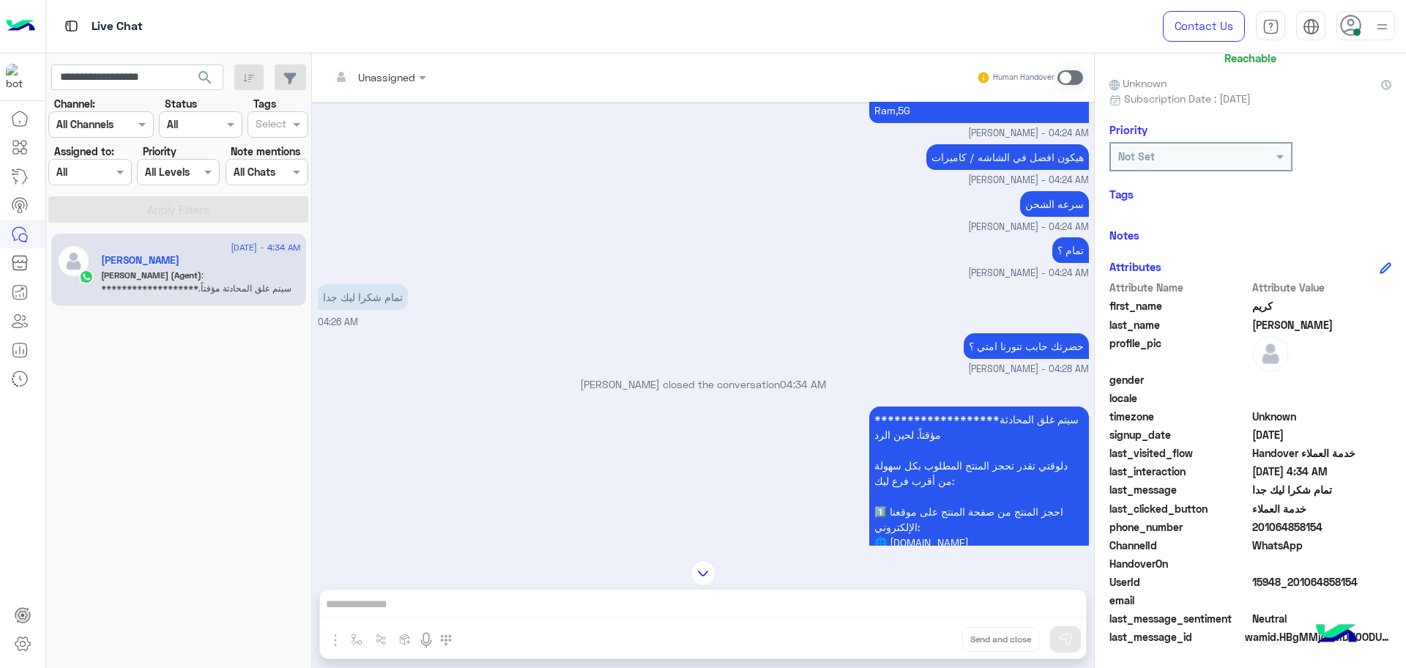
scroll to position [4682, 0]
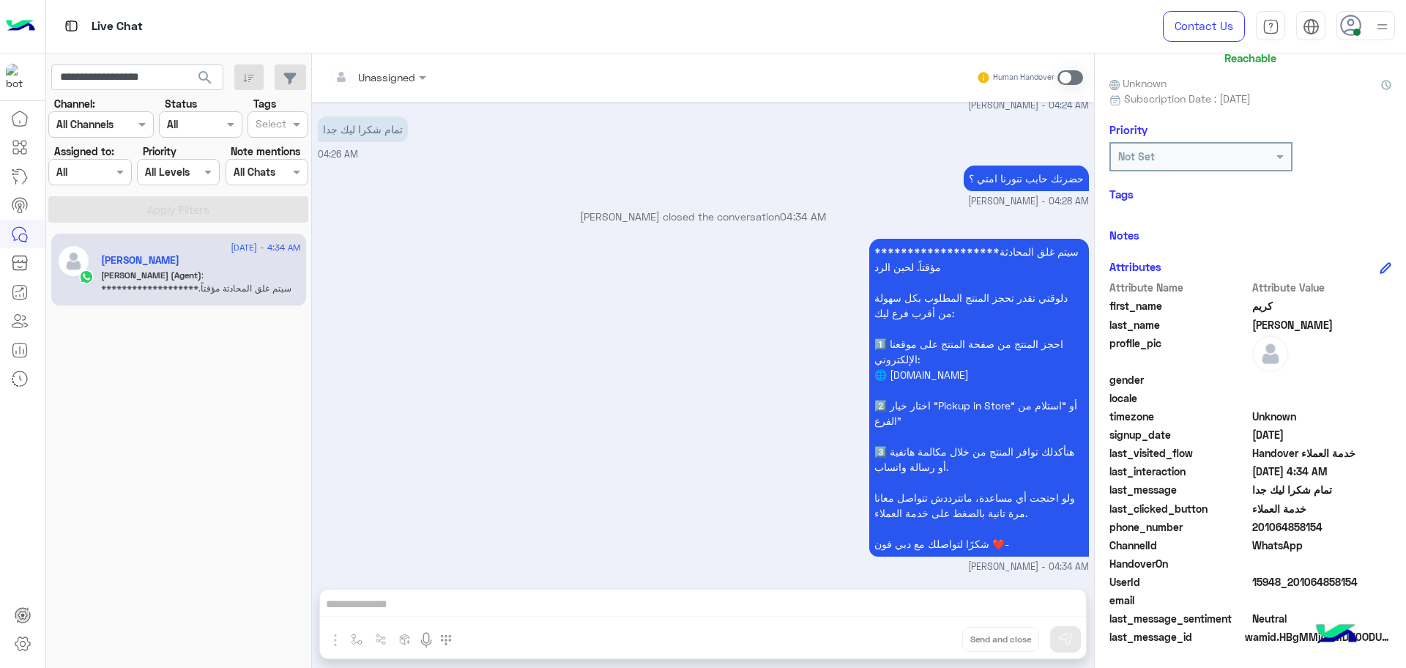
click at [1272, 526] on span "201064858154" at bounding box center [1322, 526] width 140 height 15
copy span "201064858154"
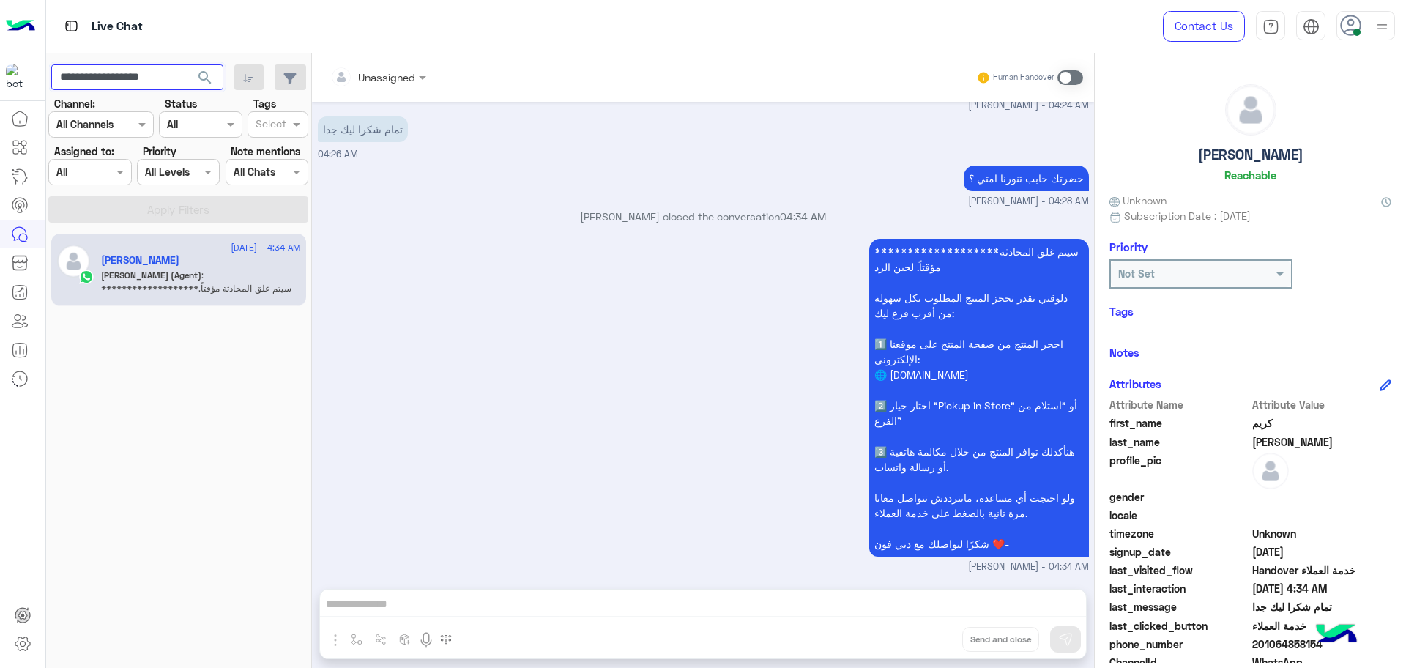
click at [163, 72] on input "**********" at bounding box center [137, 77] width 172 height 26
paste input "text"
click at [187, 64] on button "search" at bounding box center [205, 79] width 36 height 31
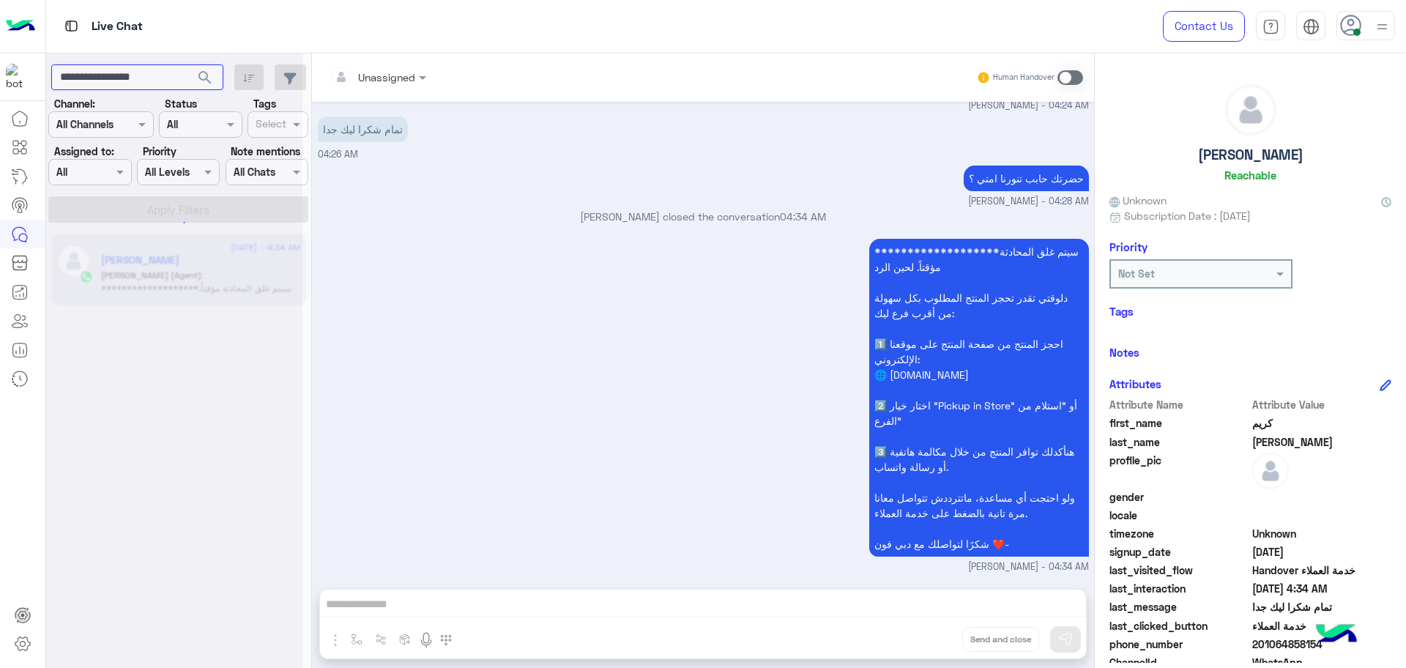
click at [187, 64] on button "search" at bounding box center [205, 79] width 36 height 31
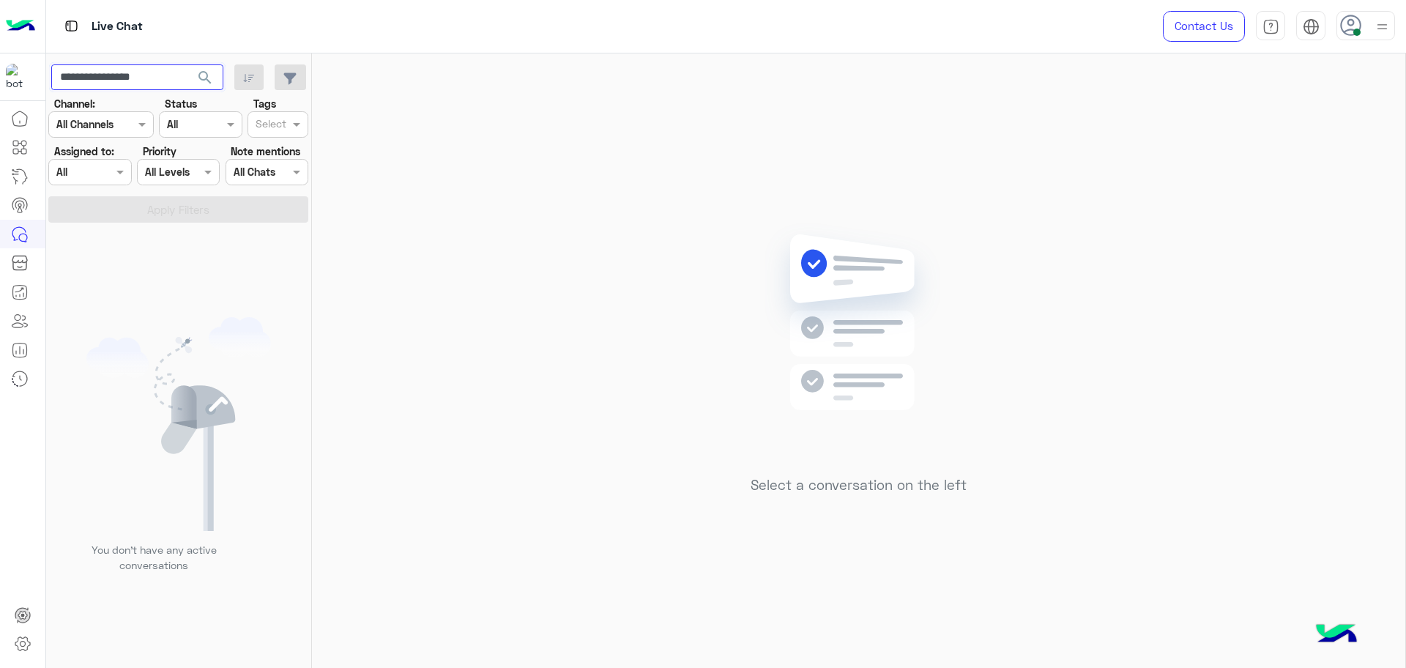
click at [148, 89] on input "**********" at bounding box center [137, 77] width 172 height 26
paste input "**"
click at [187, 64] on button "search" at bounding box center [205, 79] width 36 height 31
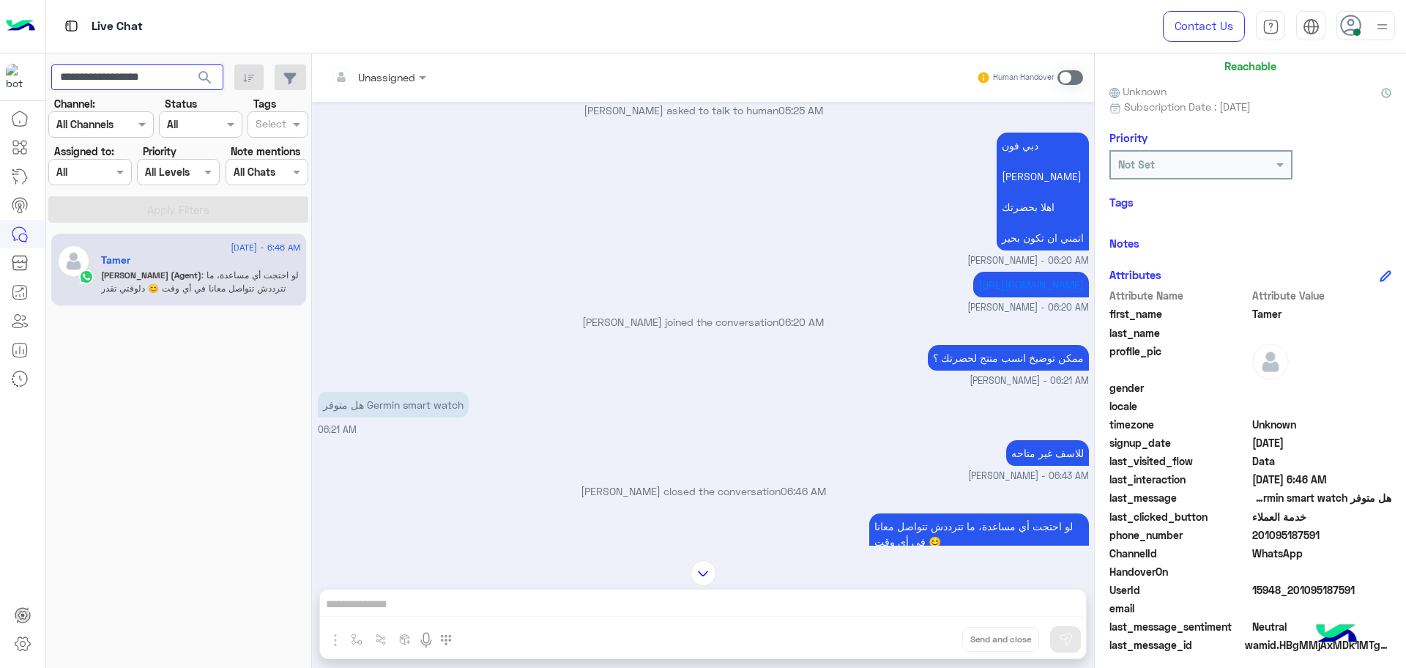
scroll to position [117, 0]
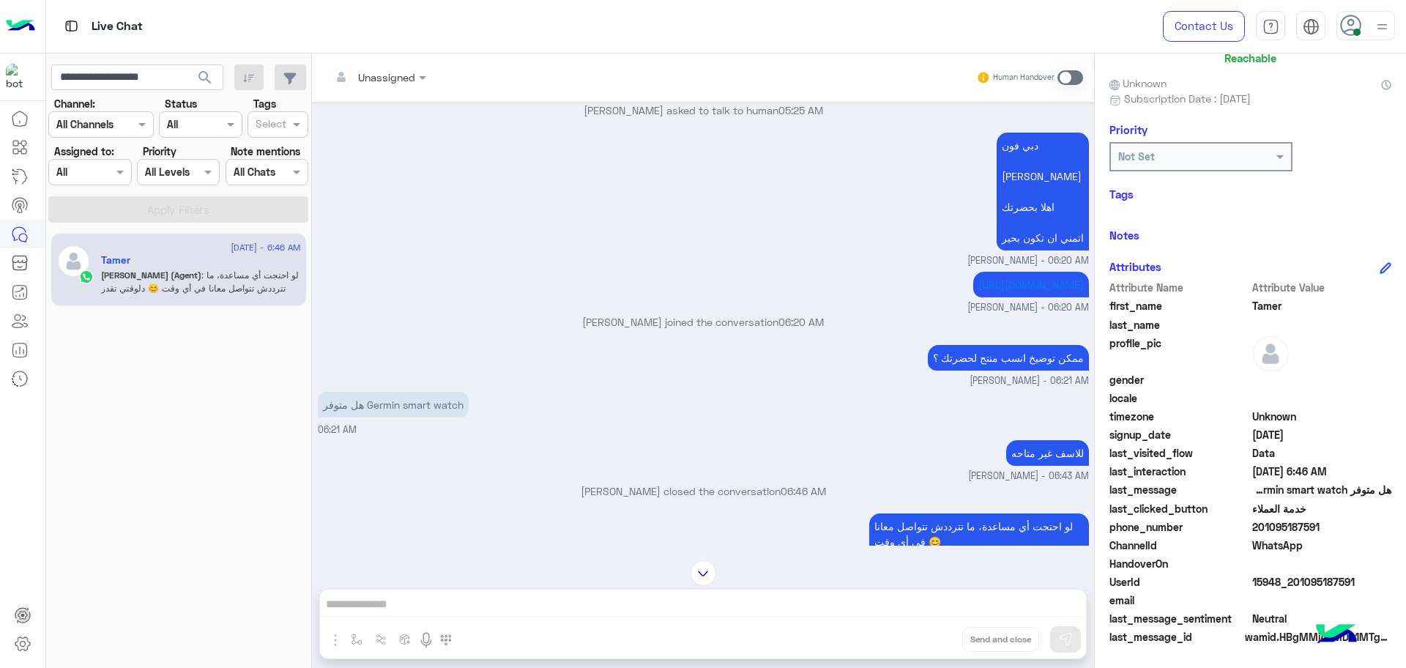
click at [1291, 582] on span "15948_201095187591" at bounding box center [1322, 581] width 140 height 15
copy span "15948_201095187591"
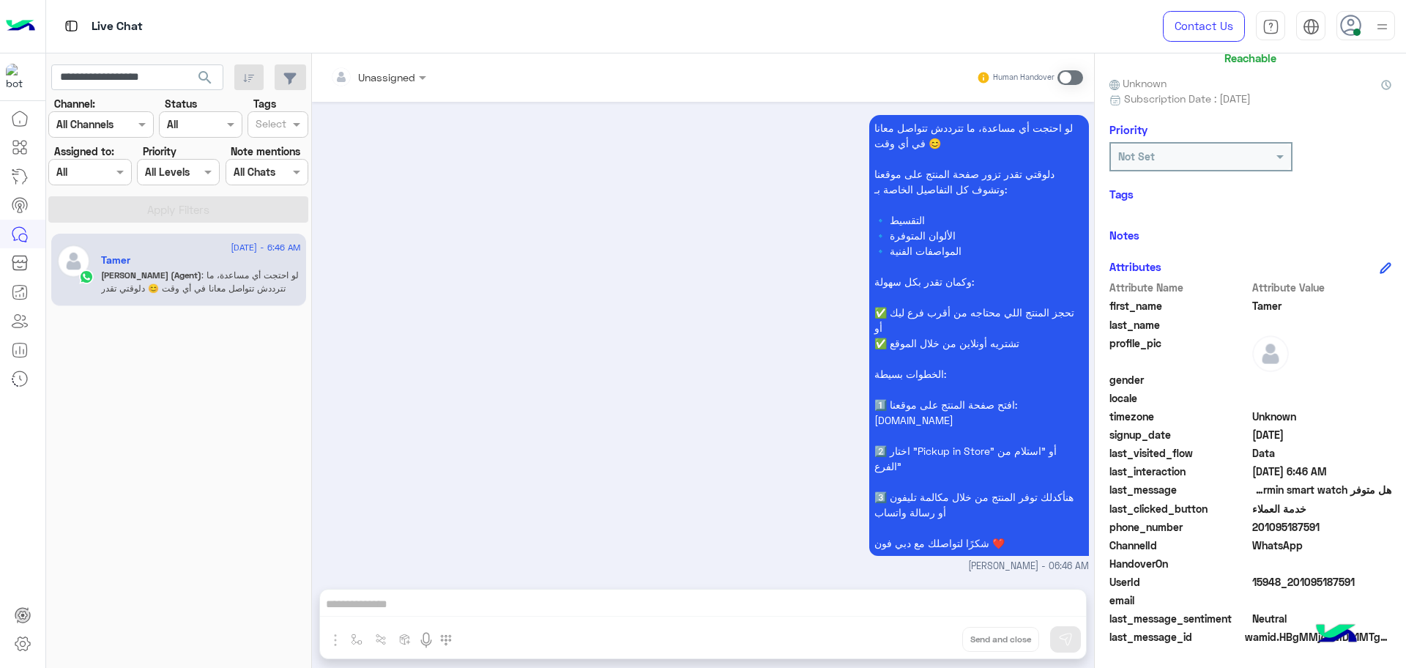
scroll to position [1871, 0]
click at [75, 82] on div "dubaiphone" at bounding box center [82, 76] width 74 height 23
click at [153, 78] on input "**********" at bounding box center [137, 77] width 172 height 26
paste input "text"
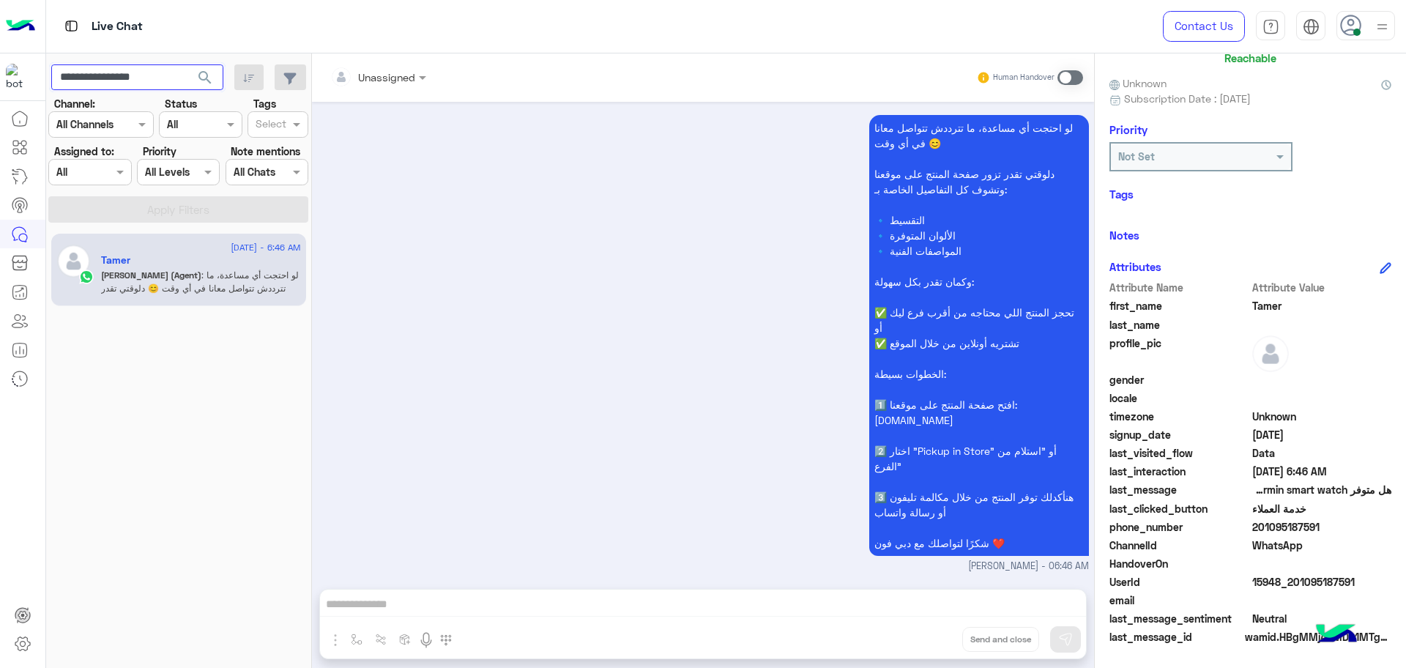
type input "**********"
click at [187, 64] on button "search" at bounding box center [205, 79] width 36 height 31
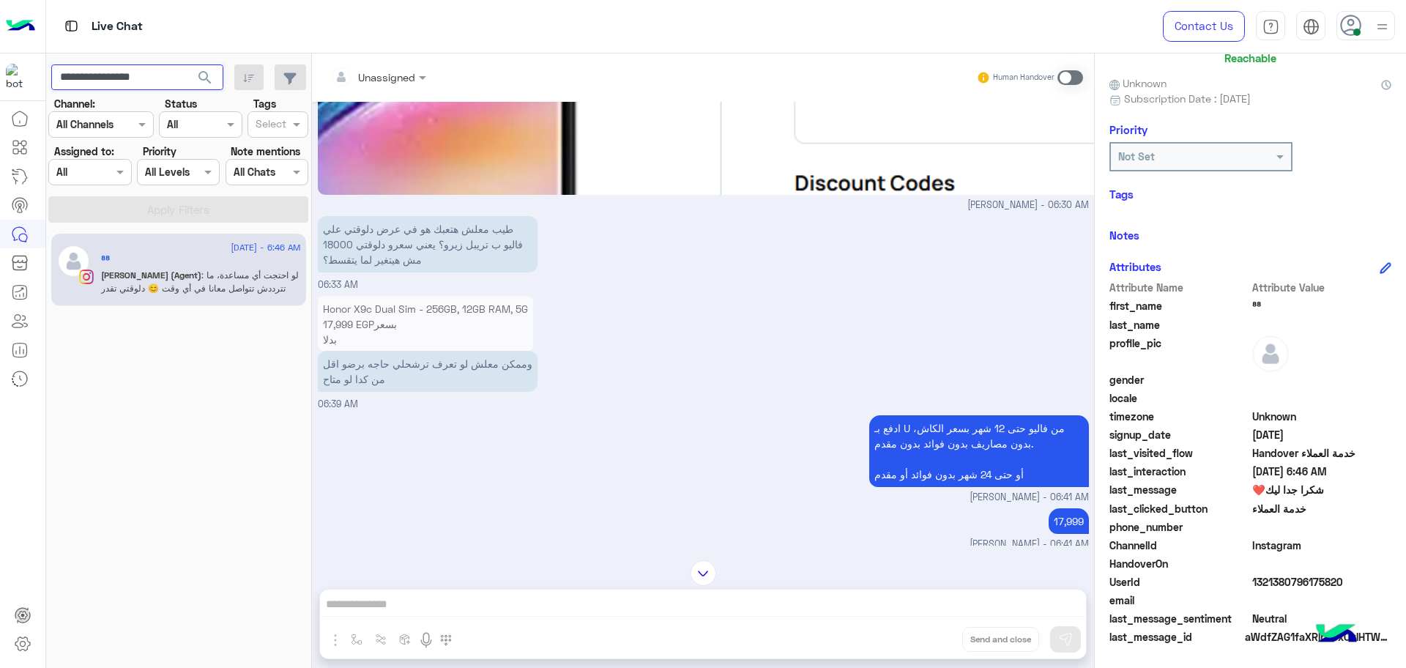
scroll to position [3020, 0]
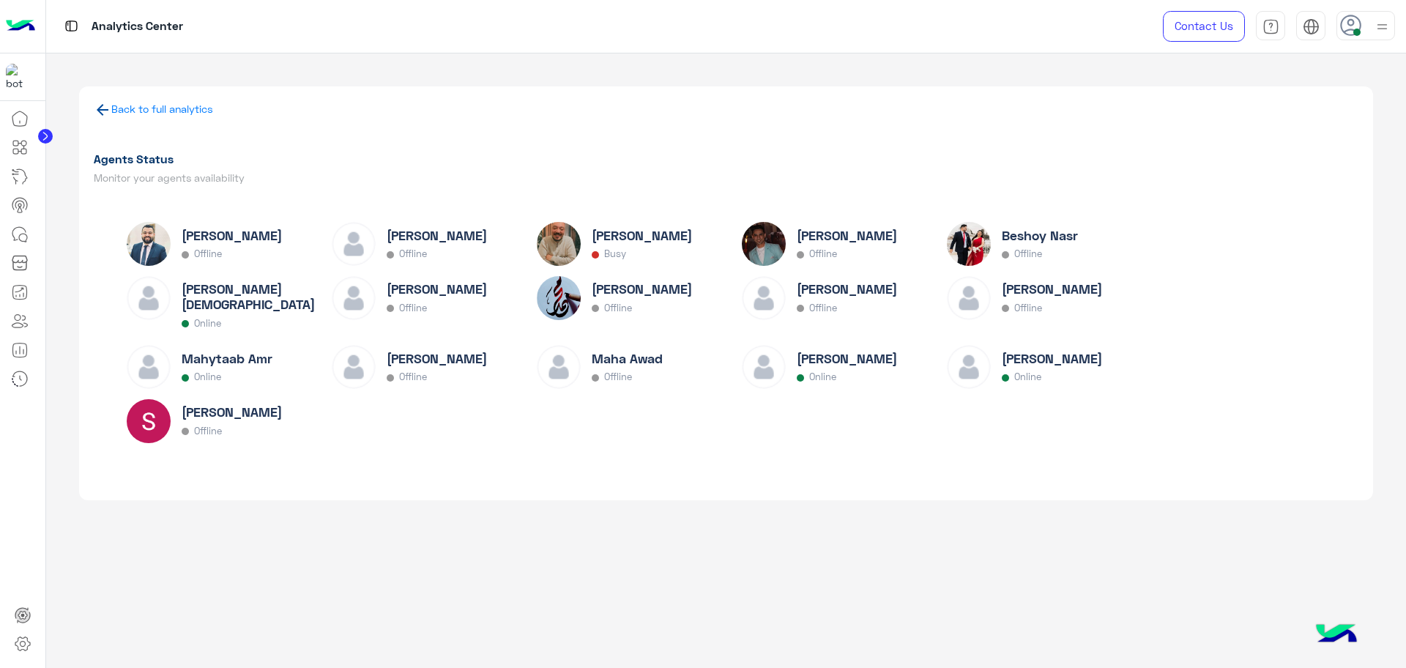
click at [1352, 37] on div at bounding box center [1365, 25] width 59 height 29
click at [1319, 179] on label "Busy" at bounding box center [1304, 176] width 160 height 26
click at [750, 187] on div at bounding box center [1042, 170] width 633 height 37
